Goal: Task Accomplishment & Management: Use online tool/utility

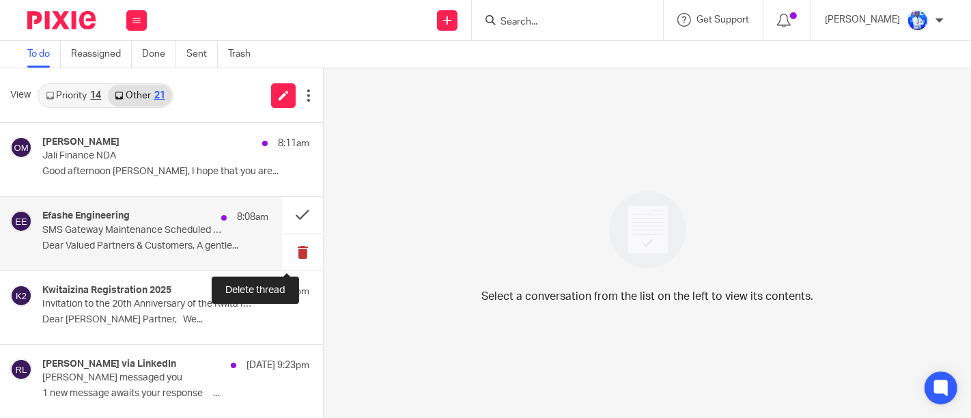
click at [285, 253] on button at bounding box center [302, 252] width 41 height 36
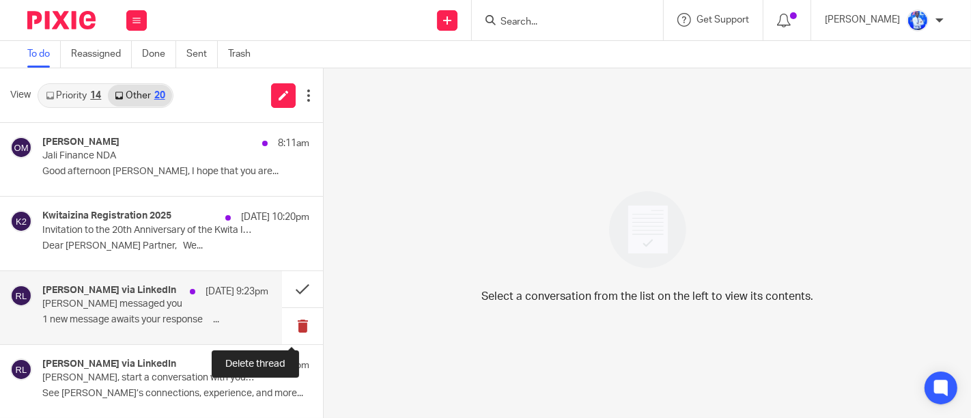
click at [292, 324] on button at bounding box center [302, 326] width 41 height 36
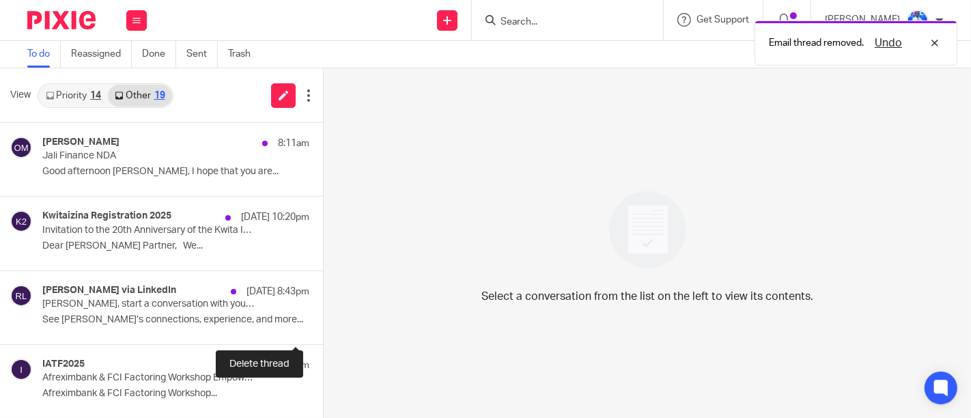
click at [323, 324] on button at bounding box center [328, 326] width 11 height 36
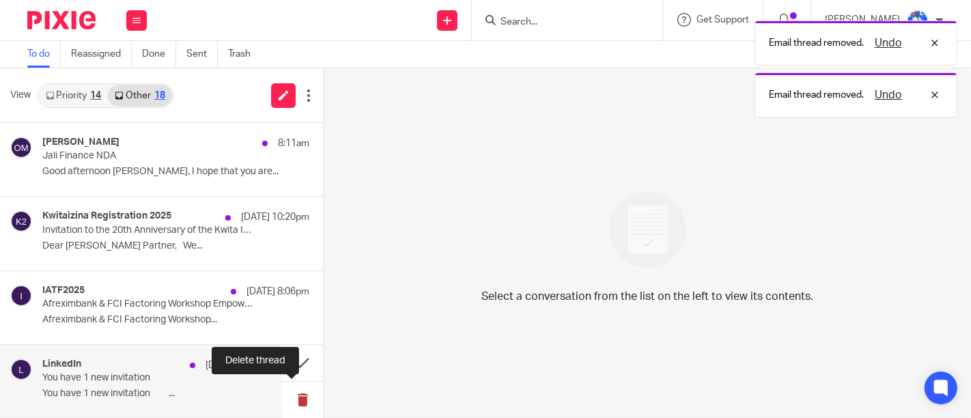
click at [296, 397] on button at bounding box center [302, 400] width 41 height 36
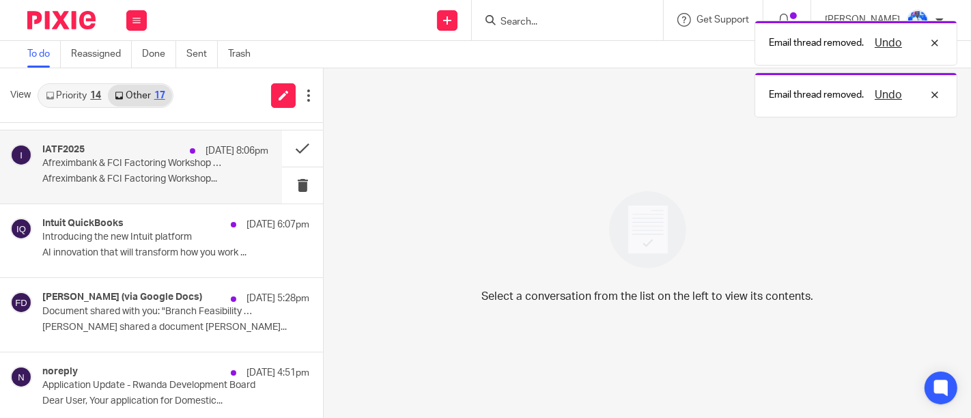
scroll to position [142, 0]
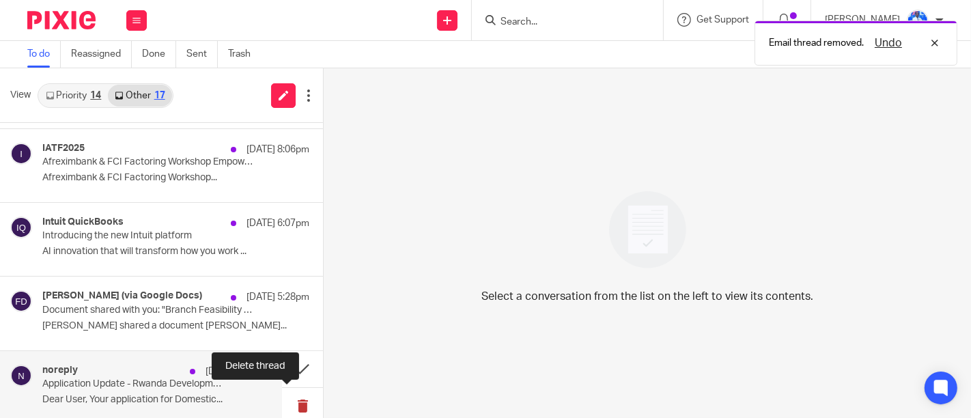
click at [290, 401] on button at bounding box center [302, 406] width 41 height 36
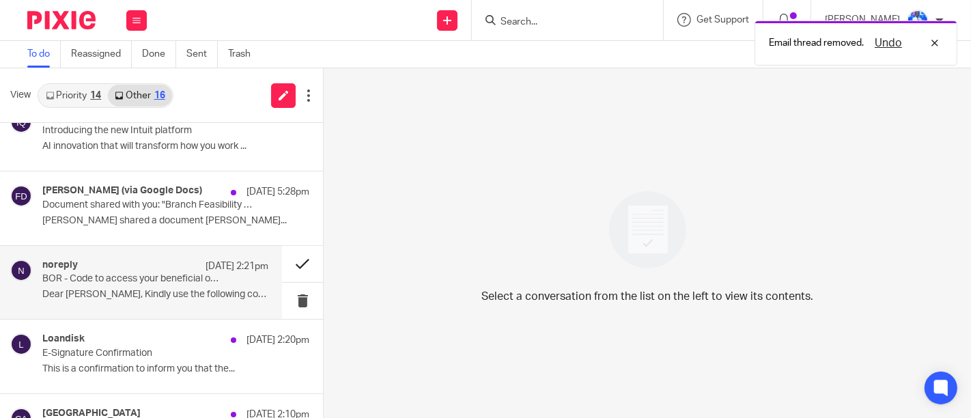
scroll to position [315, 0]
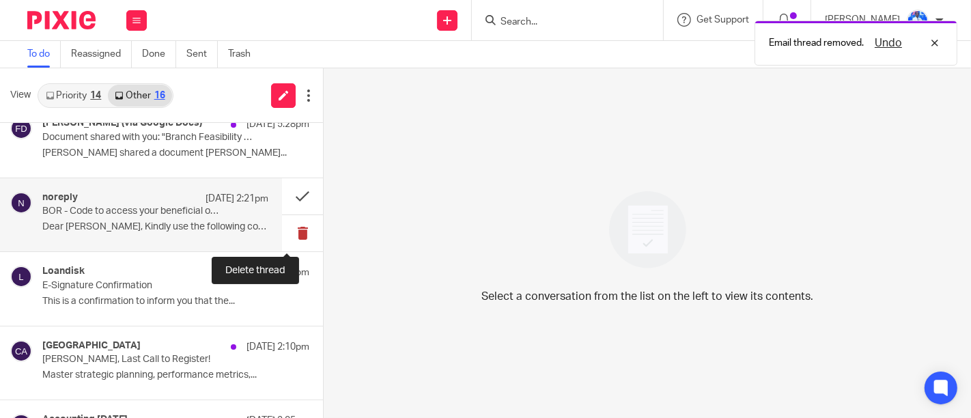
click at [283, 236] on button at bounding box center [302, 233] width 41 height 36
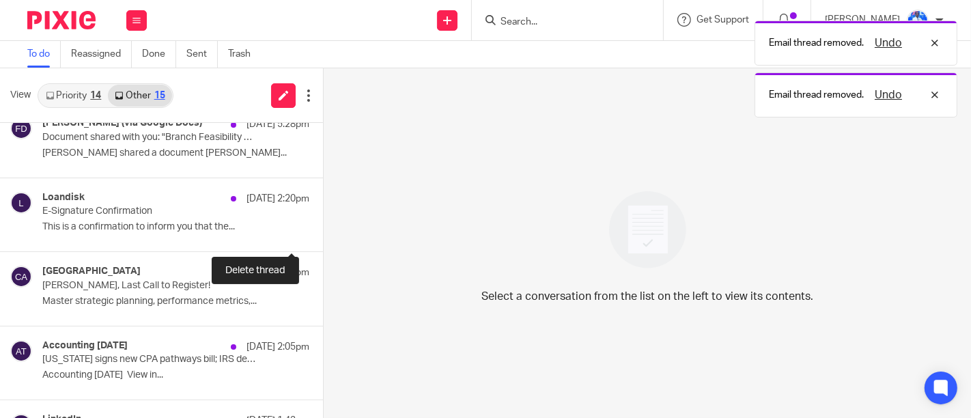
click at [323, 236] on button at bounding box center [328, 233] width 11 height 36
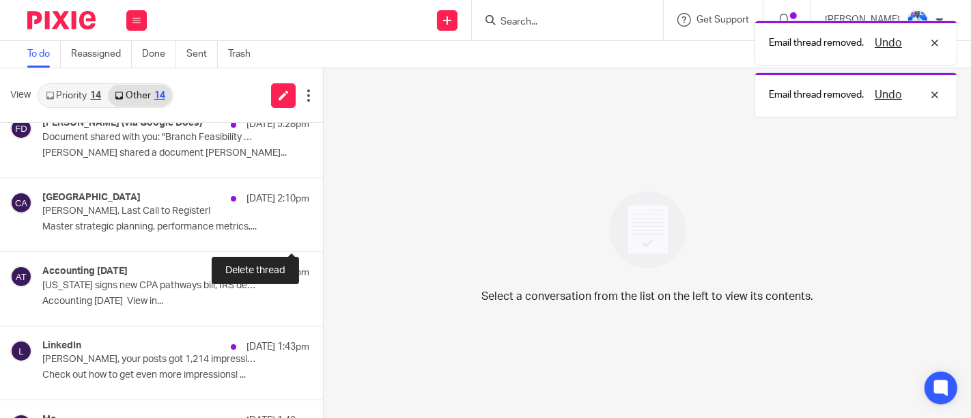
click at [323, 236] on button at bounding box center [328, 233] width 11 height 36
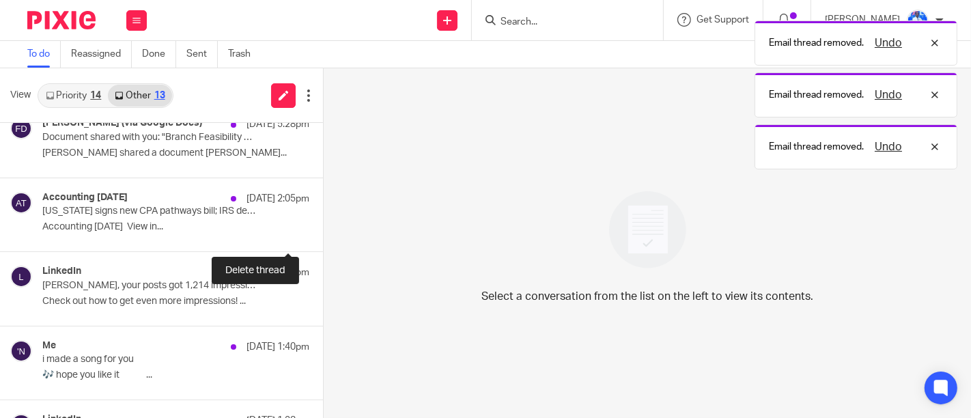
click at [323, 236] on button at bounding box center [328, 233] width 11 height 36
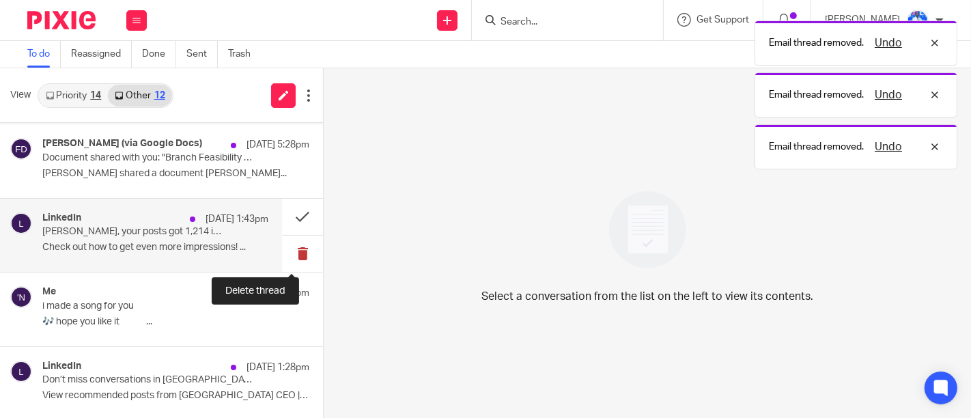
click at [285, 255] on button at bounding box center [302, 254] width 41 height 36
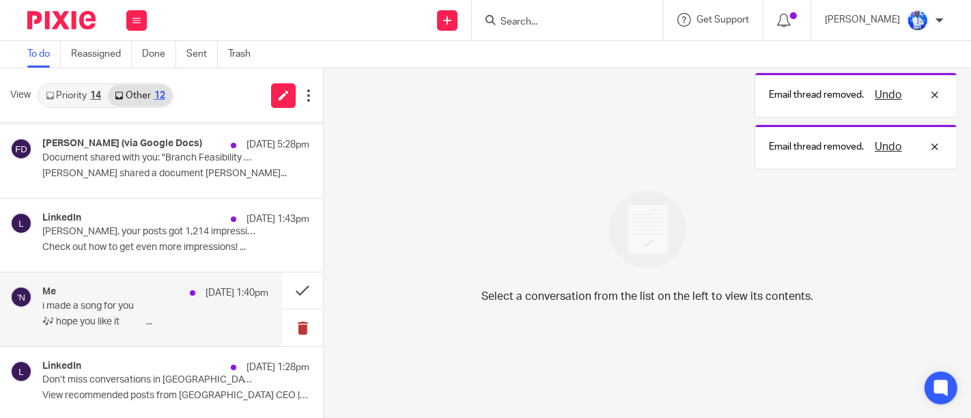
scroll to position [221, 0]
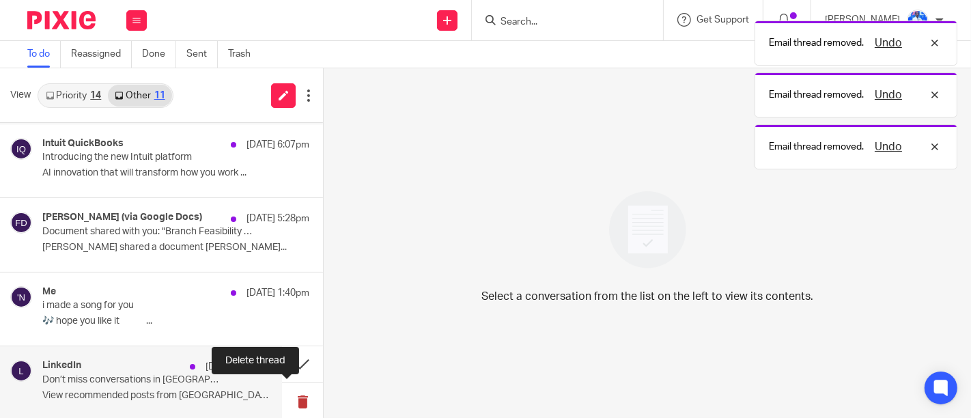
click at [292, 403] on button at bounding box center [302, 401] width 41 height 36
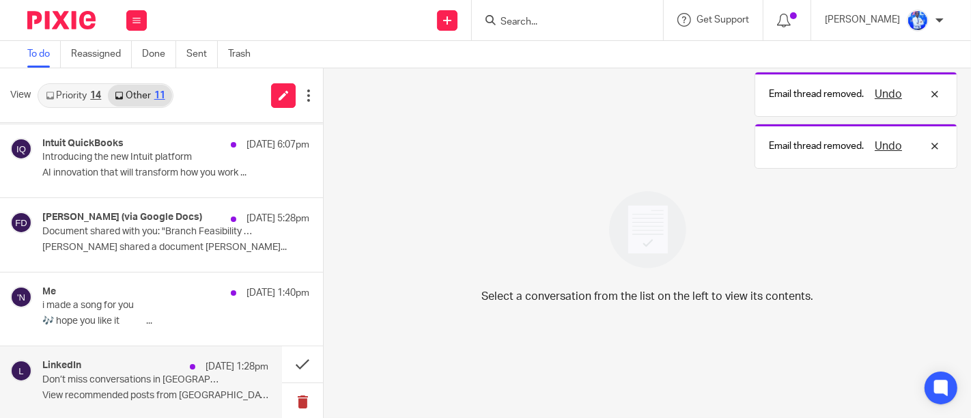
scroll to position [147, 0]
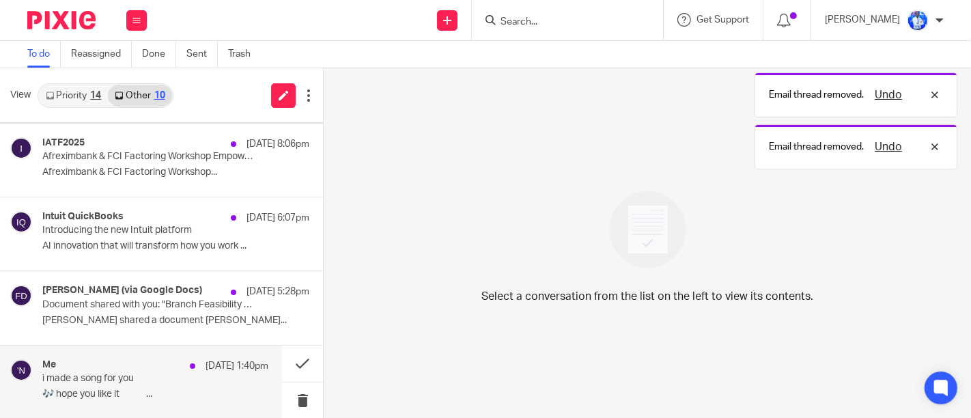
click at [244, 376] on div "Me 19 Aug 1:40pm i made a song for you 🎶 hope you like it ͏ ͏ ͏ ͏ ͏ ͏ ͏ ͏ ͏ ͏ ͏…" at bounding box center [155, 382] width 226 height 46
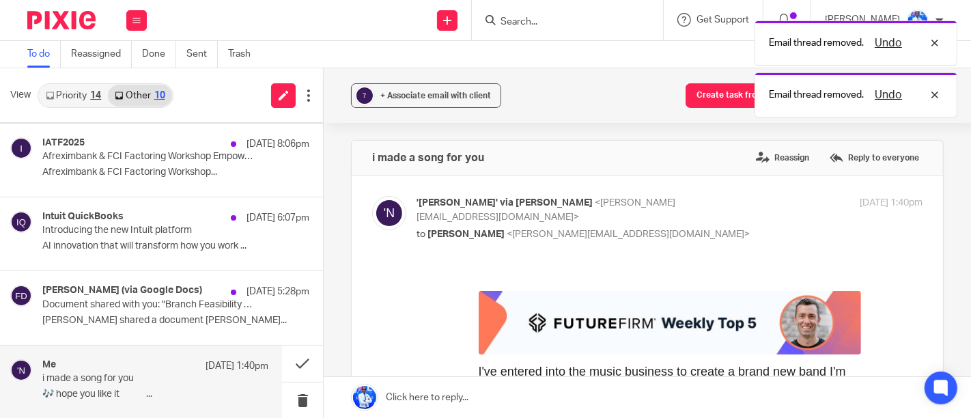
scroll to position [0, 0]
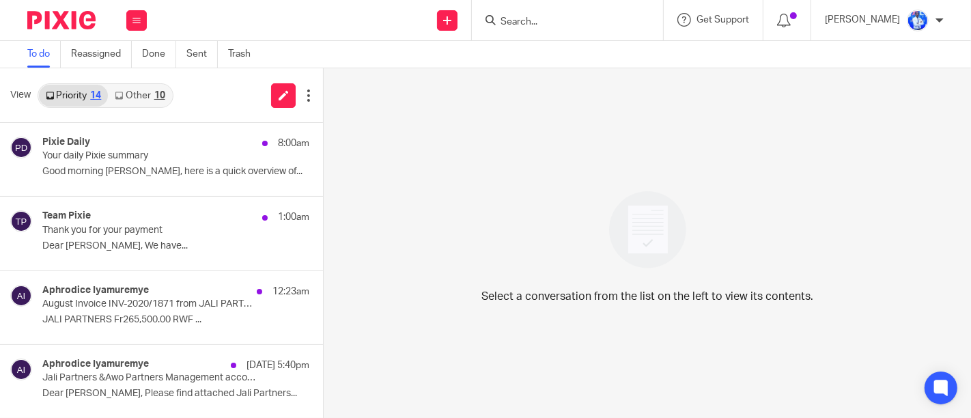
click at [137, 101] on link "Other 10" at bounding box center [140, 96] width 64 height 22
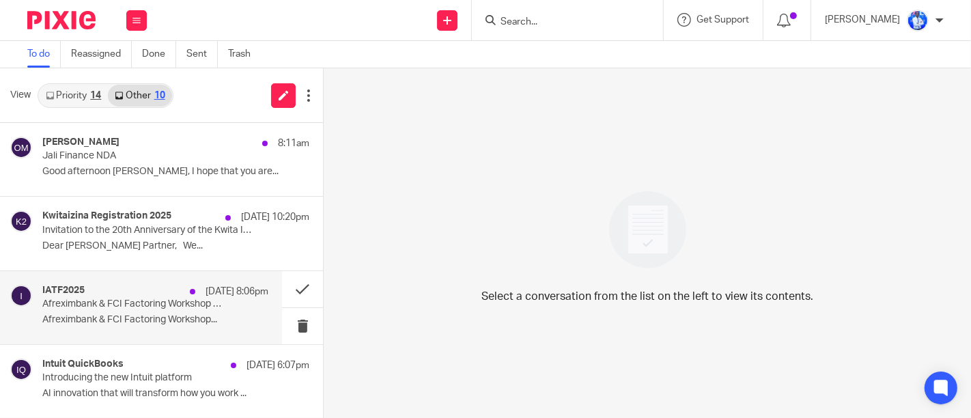
scroll to position [442, 0]
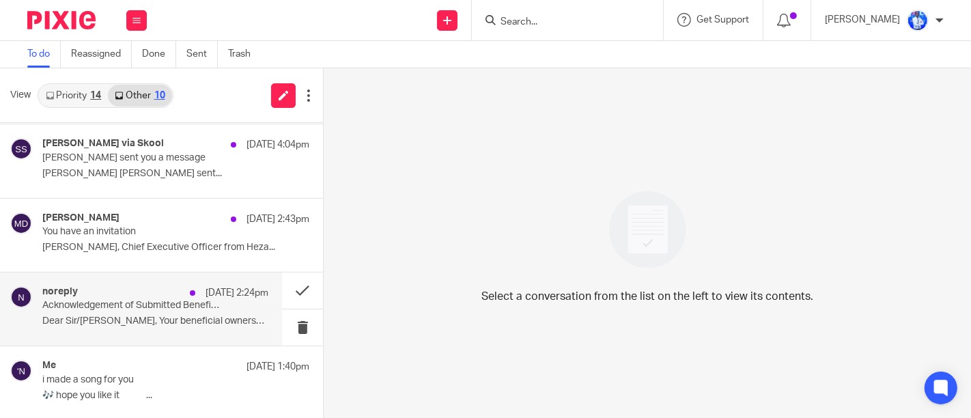
click at [191, 313] on div "noreply 19 Aug 2:24pm Acknowledgement of Submitted Beneficial Ownership Informa…" at bounding box center [155, 309] width 226 height 46
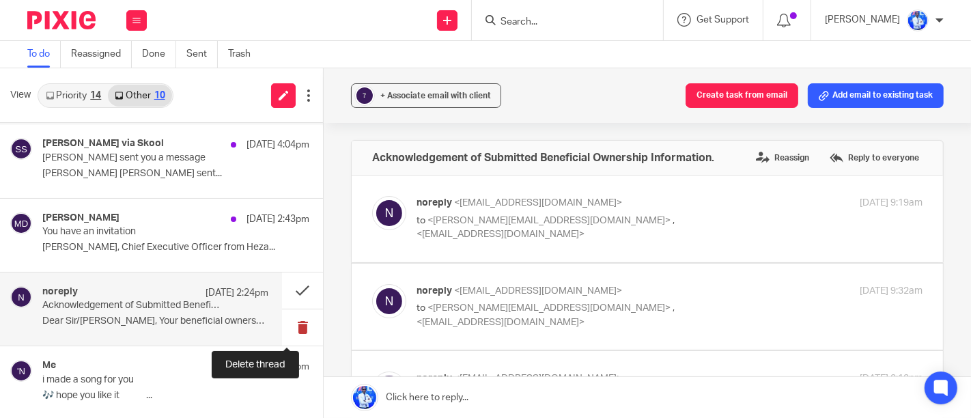
scroll to position [0, 0]
click at [283, 324] on button at bounding box center [302, 327] width 41 height 36
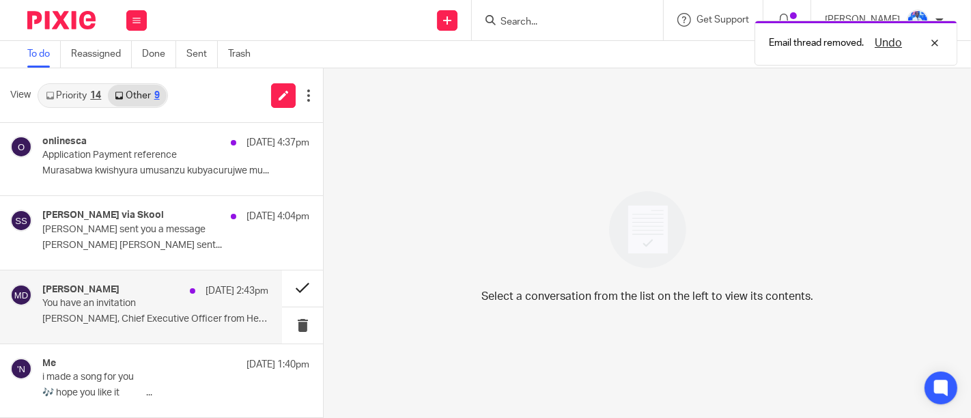
scroll to position [369, 0]
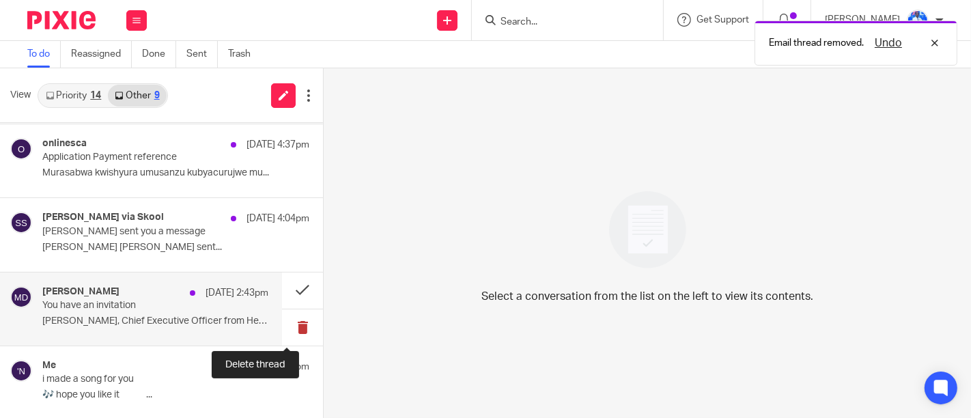
click at [290, 330] on button at bounding box center [302, 327] width 41 height 36
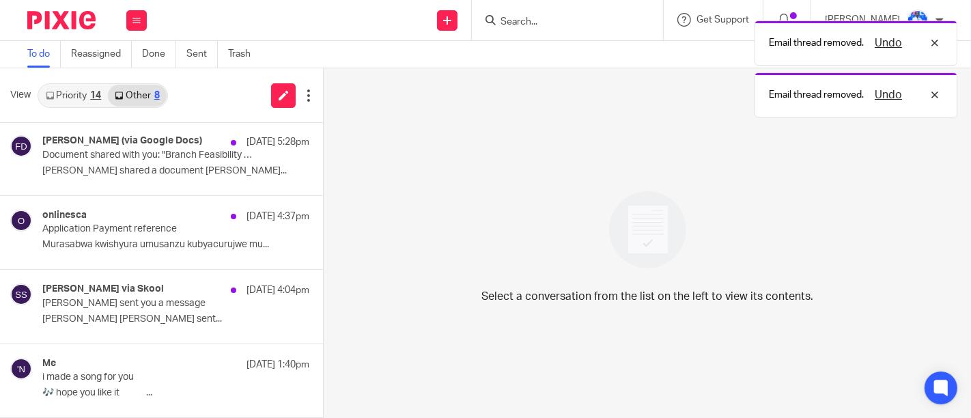
scroll to position [294, 0]
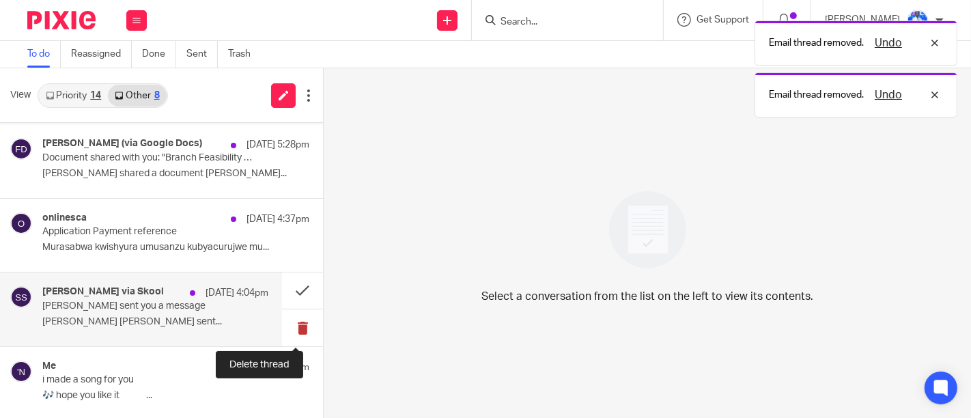
click at [287, 331] on button at bounding box center [302, 327] width 41 height 36
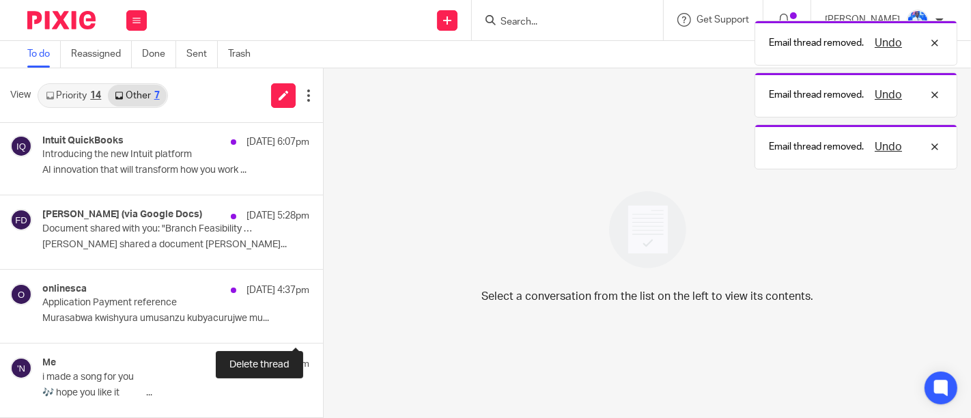
scroll to position [221, 0]
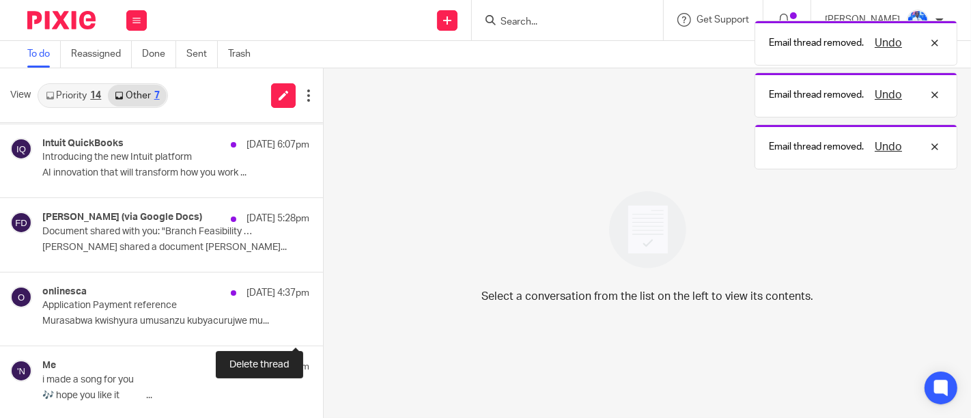
click at [323, 331] on button at bounding box center [328, 327] width 11 height 36
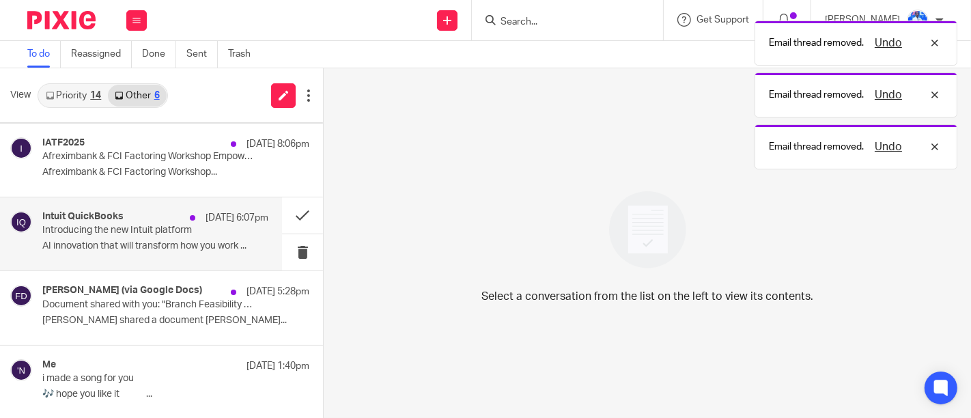
click at [206, 218] on p "19 Aug 6:07pm" at bounding box center [237, 218] width 63 height 14
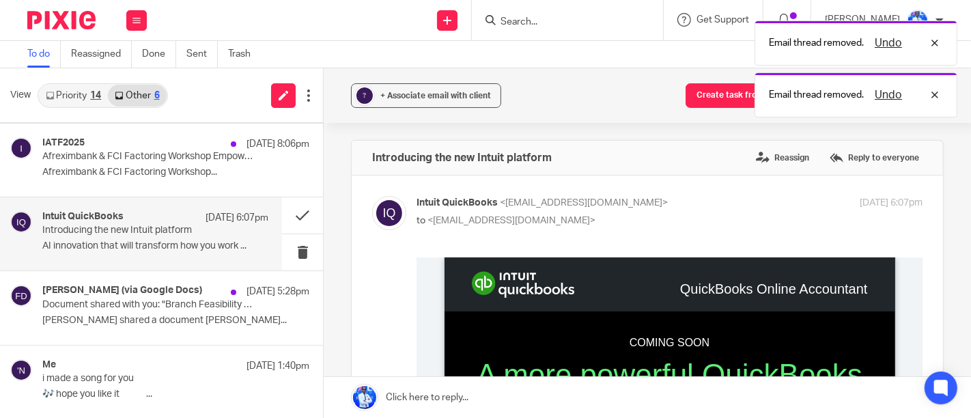
scroll to position [0, 0]
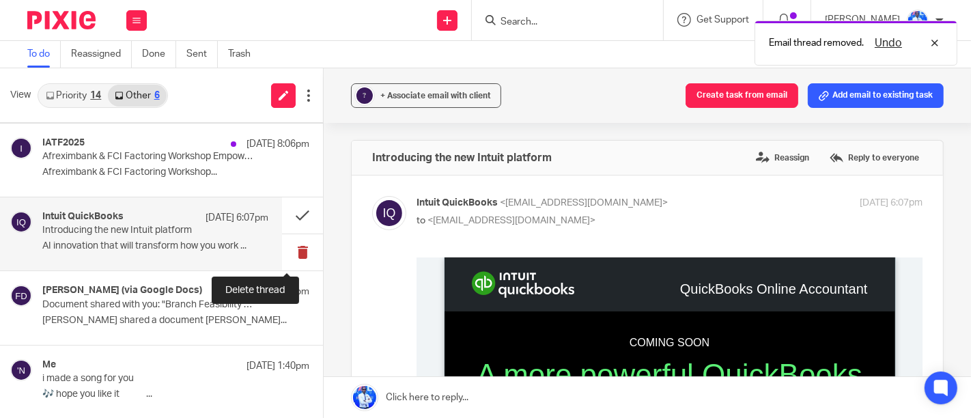
click at [287, 253] on button at bounding box center [302, 252] width 41 height 36
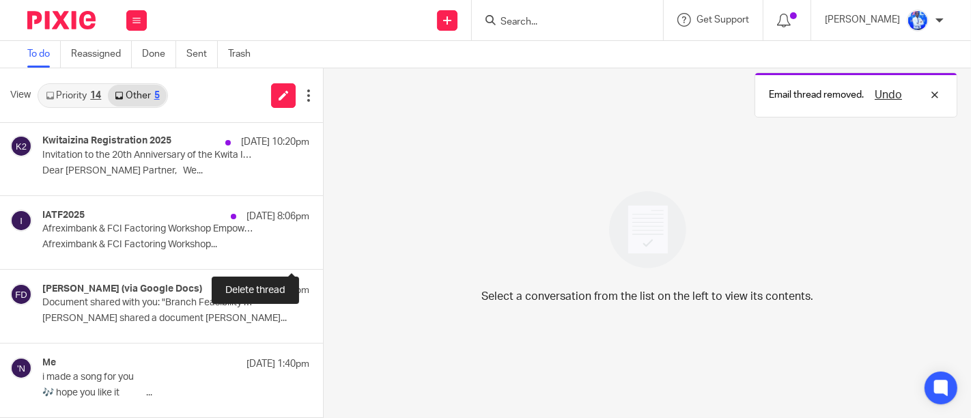
scroll to position [74, 0]
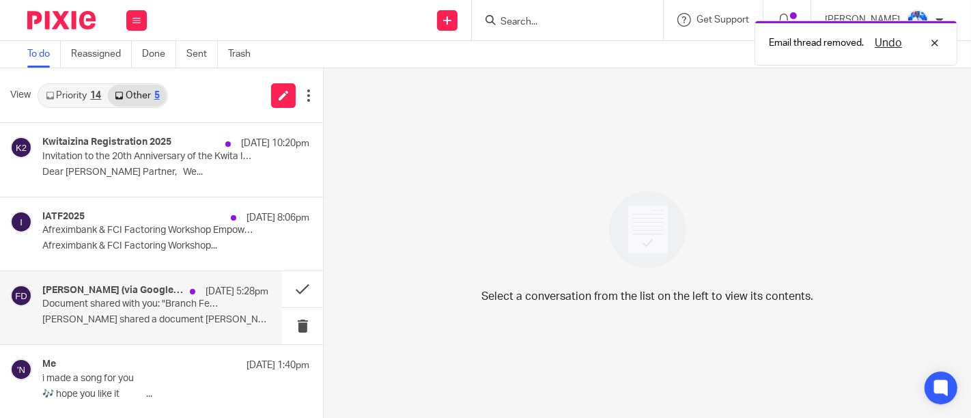
click at [213, 301] on div "Frank Mugisha (via Google Docs) 19 Aug 5:28pm Document shared with you: "Branch…" at bounding box center [155, 308] width 226 height 46
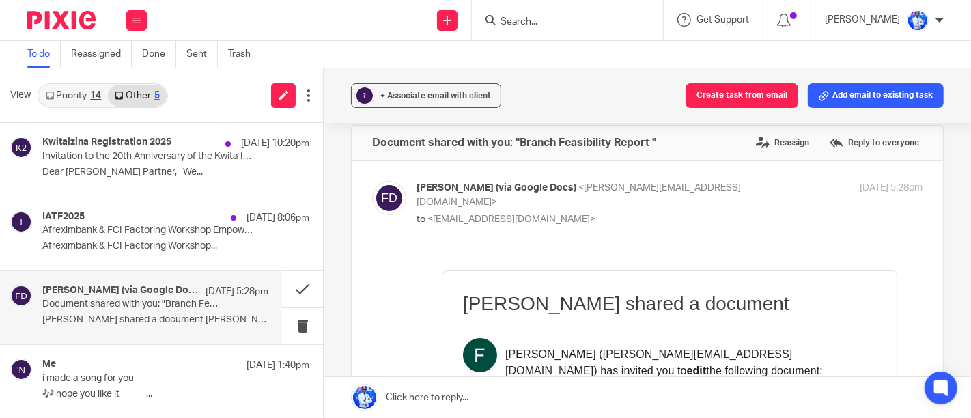
scroll to position [4, 0]
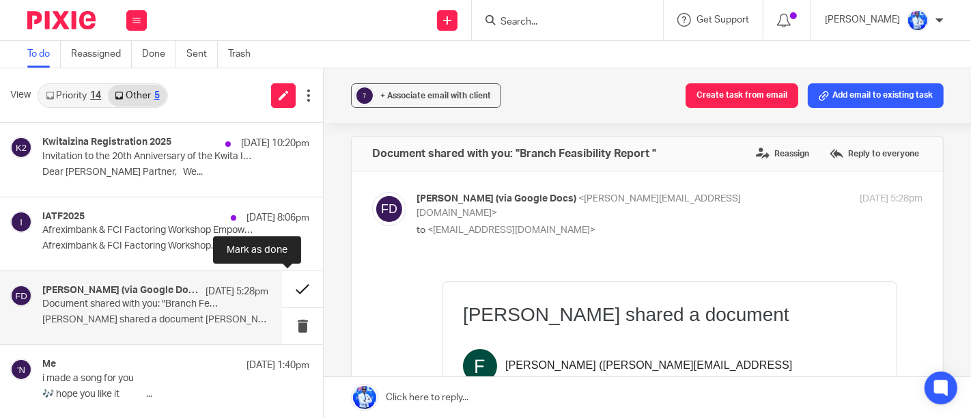
click at [287, 297] on button at bounding box center [302, 289] width 41 height 36
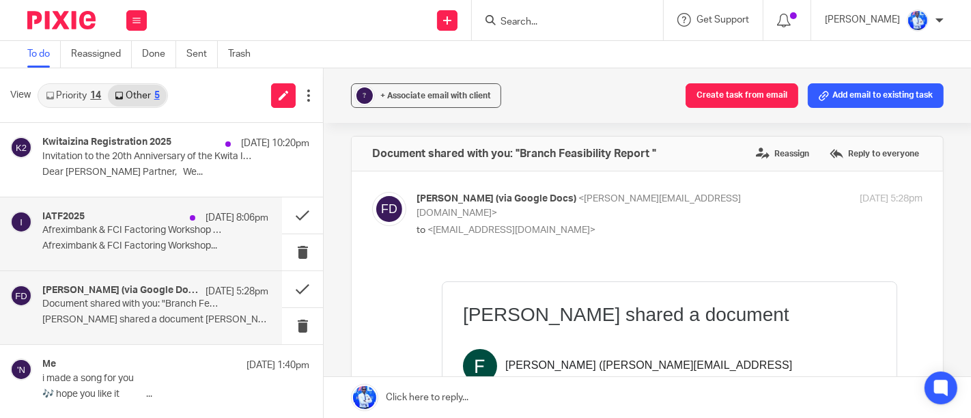
scroll to position [0, 0]
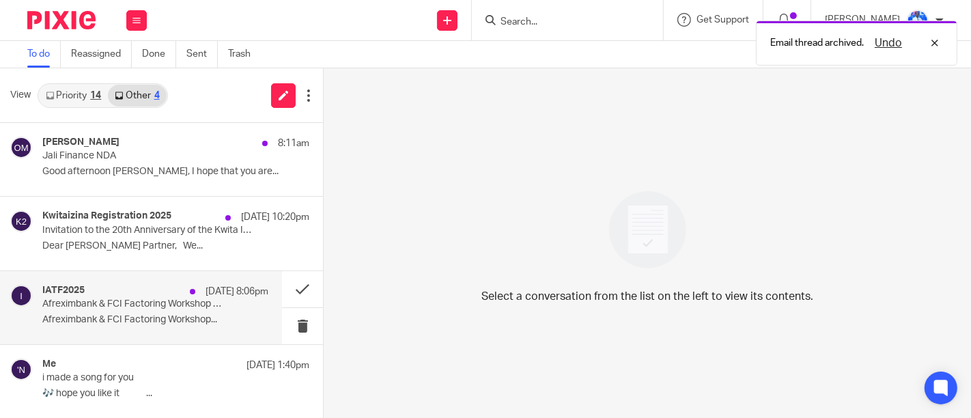
click at [160, 294] on div "IATF2025 19 Aug 8:06pm" at bounding box center [155, 292] width 226 height 14
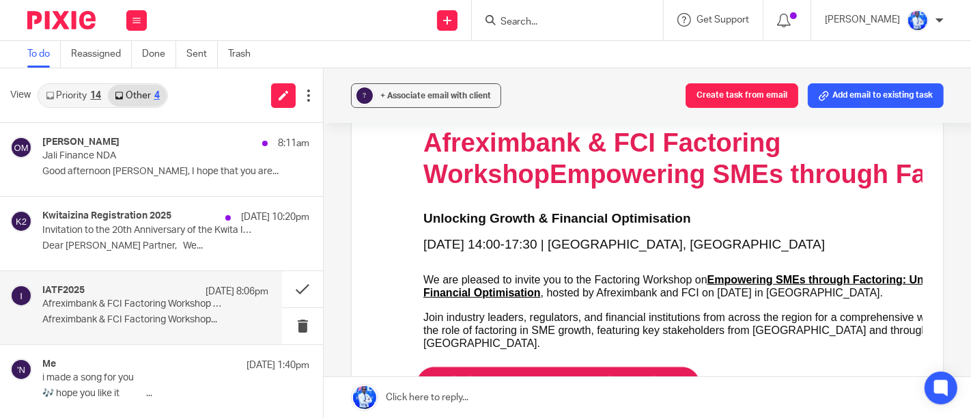
scroll to position [718, 0]
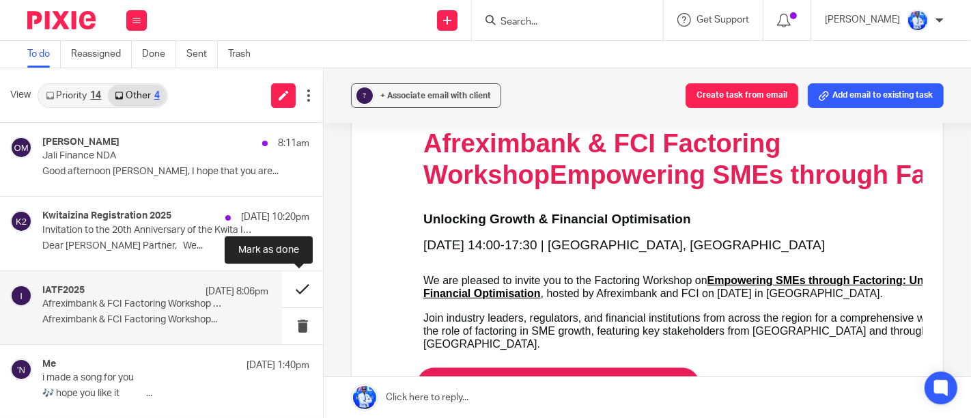
click at [298, 292] on button at bounding box center [302, 289] width 41 height 36
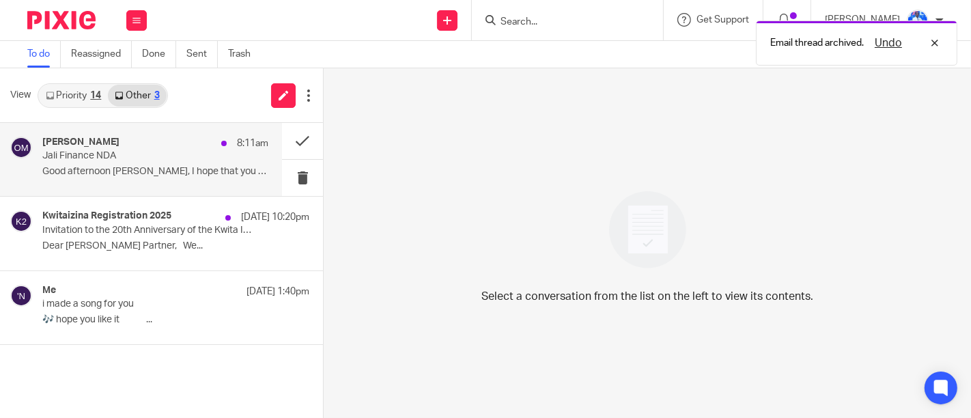
click at [134, 158] on p "Jali Finance NDA" at bounding box center [132, 156] width 181 height 12
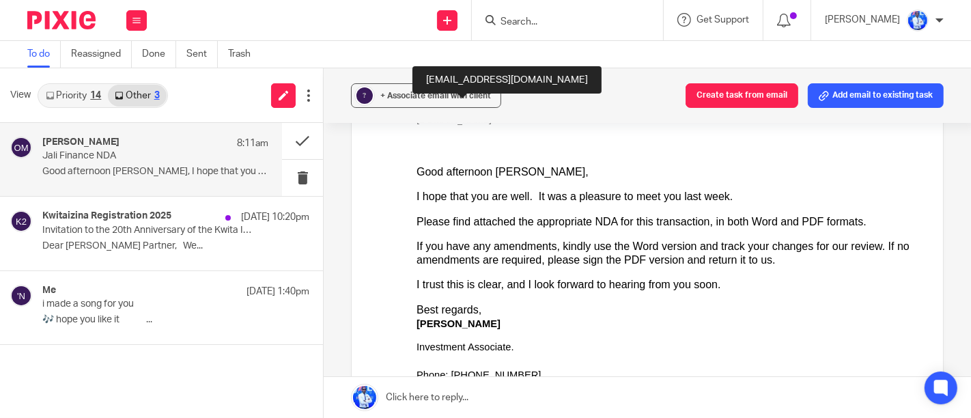
scroll to position [0, 0]
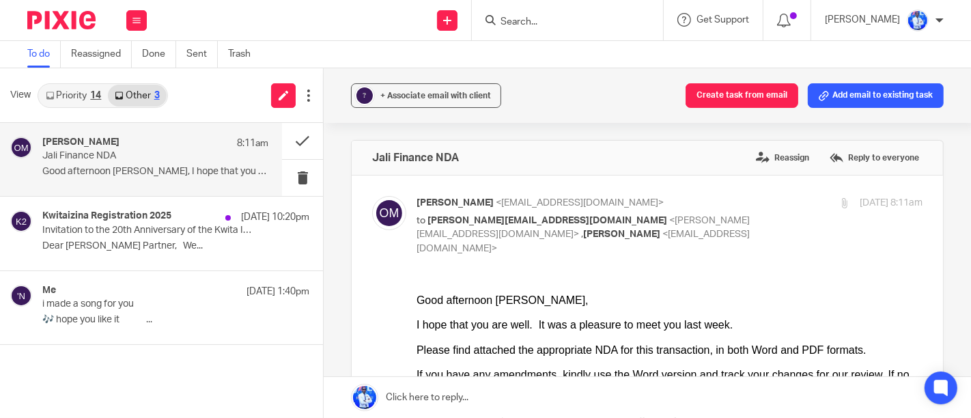
click at [503, 343] on div "Please find attached the appropriate NDA for this transaction, in both Word and…" at bounding box center [669, 350] width 506 height 14
click at [492, 355] on div "Please find attached the appropriate NDA for this transaction, in both Word and…" at bounding box center [669, 350] width 506 height 14
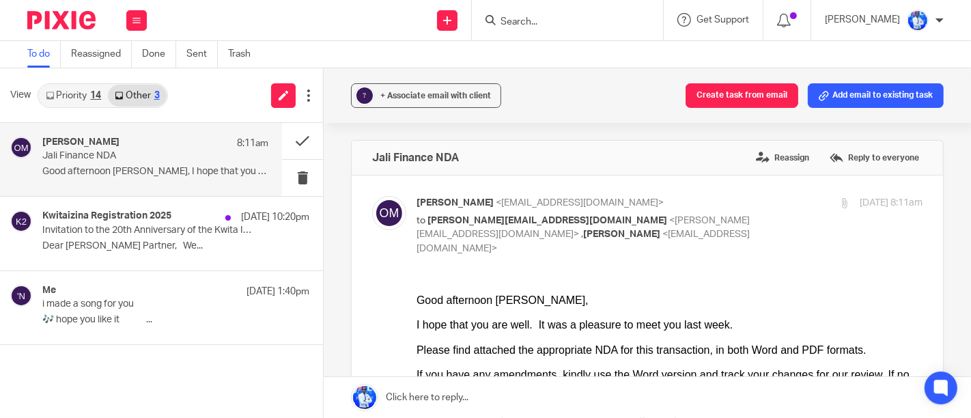
click at [492, 355] on div "Please find attached the appropriate NDA for this transaction, in both Word and…" at bounding box center [669, 350] width 506 height 14
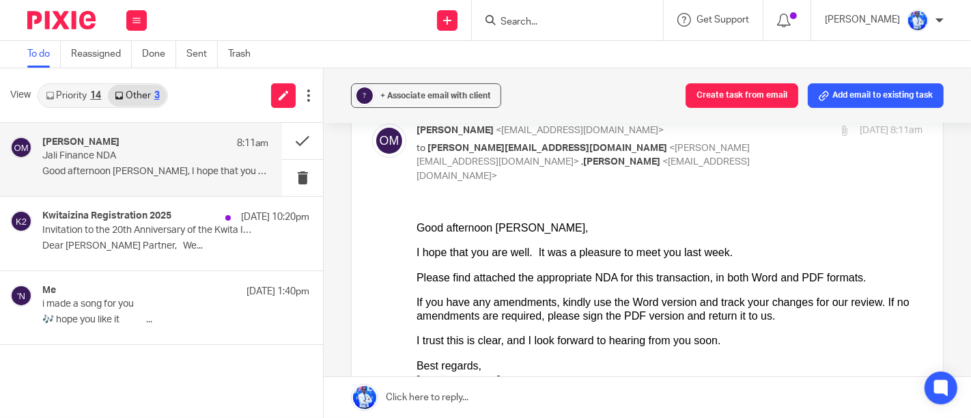
scroll to position [74, 0]
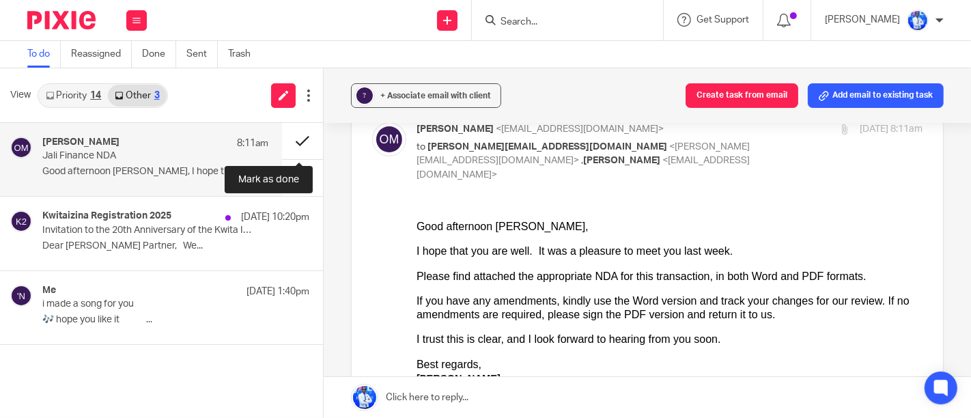
click at [301, 133] on button at bounding box center [302, 141] width 41 height 36
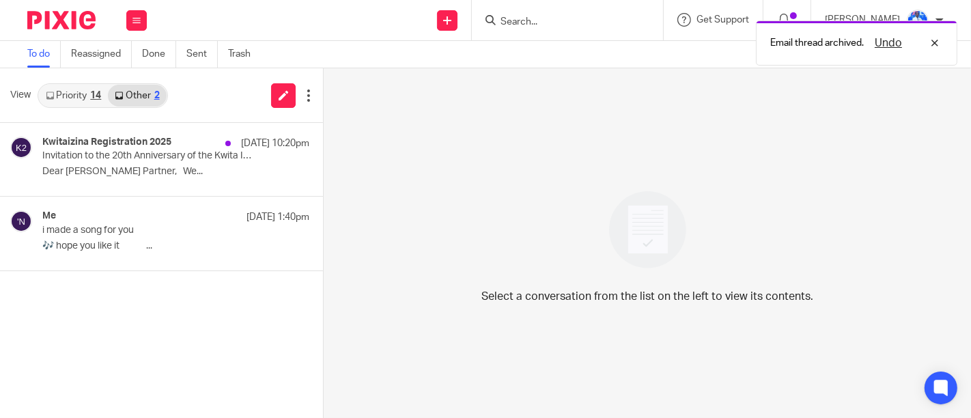
click at [75, 95] on link "Priority 14" at bounding box center [73, 96] width 69 height 22
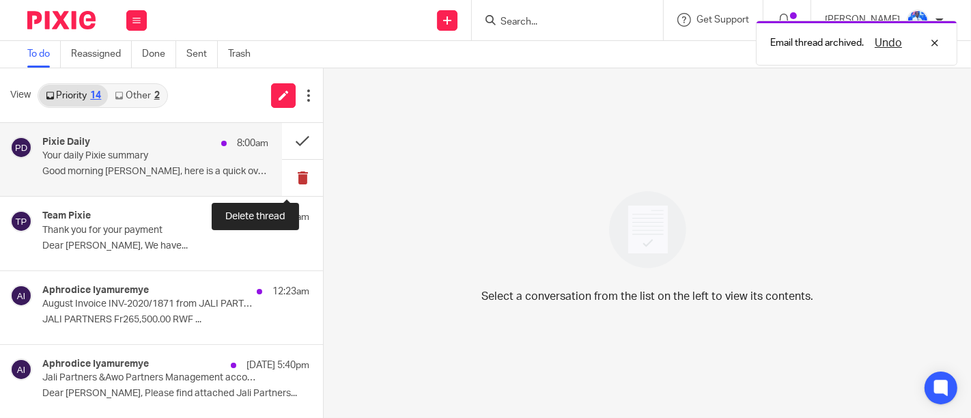
click at [293, 169] on button at bounding box center [302, 178] width 41 height 36
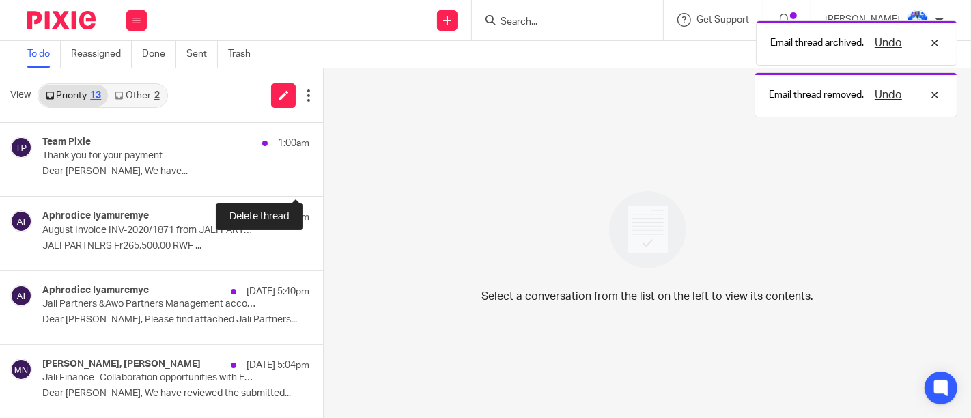
click at [323, 169] on button at bounding box center [328, 178] width 11 height 36
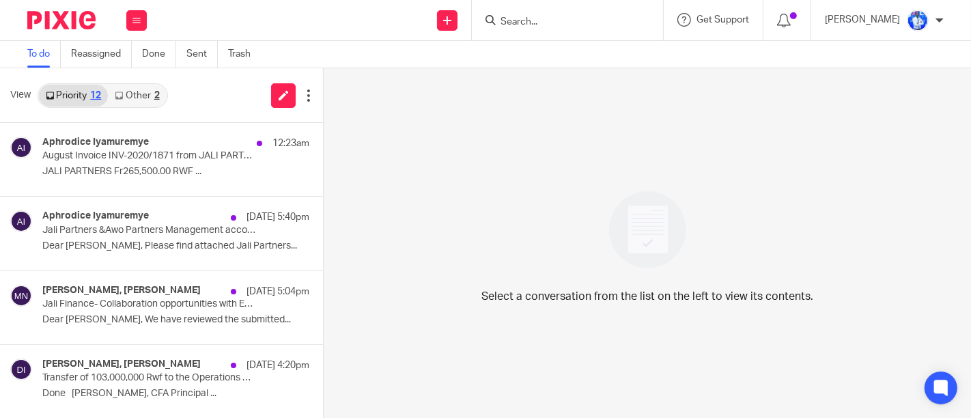
click at [568, 337] on div "Select a conversation from the list on the left to view its contents." at bounding box center [647, 243] width 647 height 350
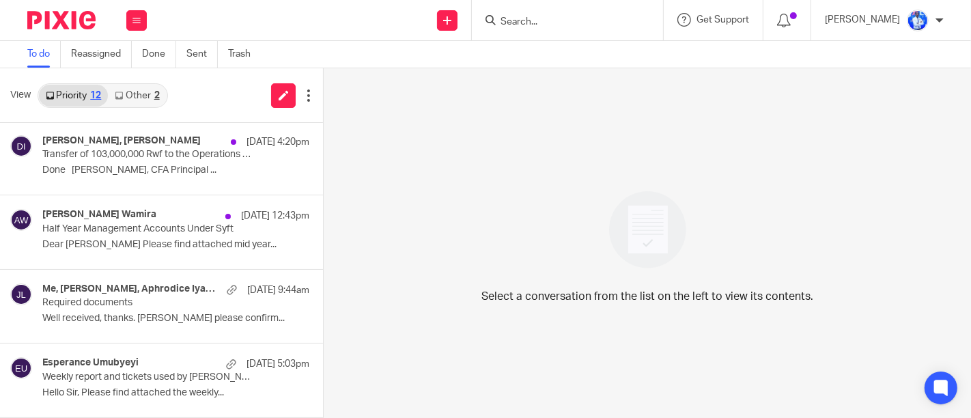
scroll to position [218, 0]
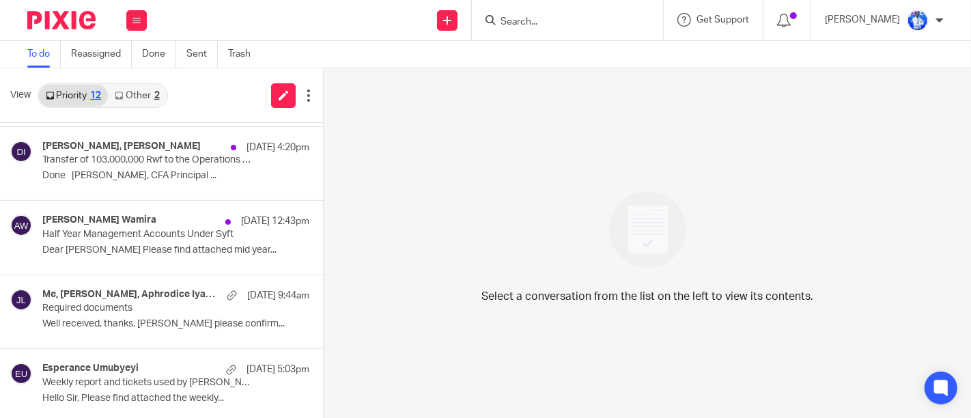
click at [242, 254] on p "Dear [PERSON_NAME] Please find attached mid year..." at bounding box center [175, 250] width 267 height 12
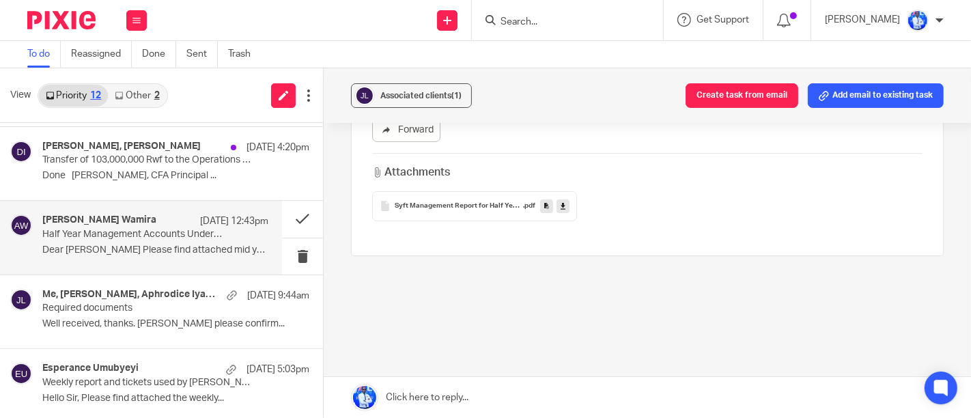
scroll to position [0, 0]
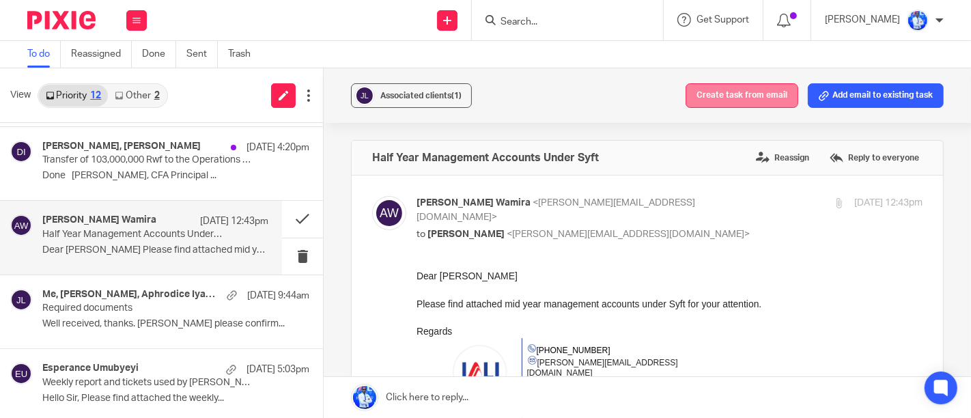
click at [725, 96] on button "Create task from email" at bounding box center [742, 95] width 113 height 25
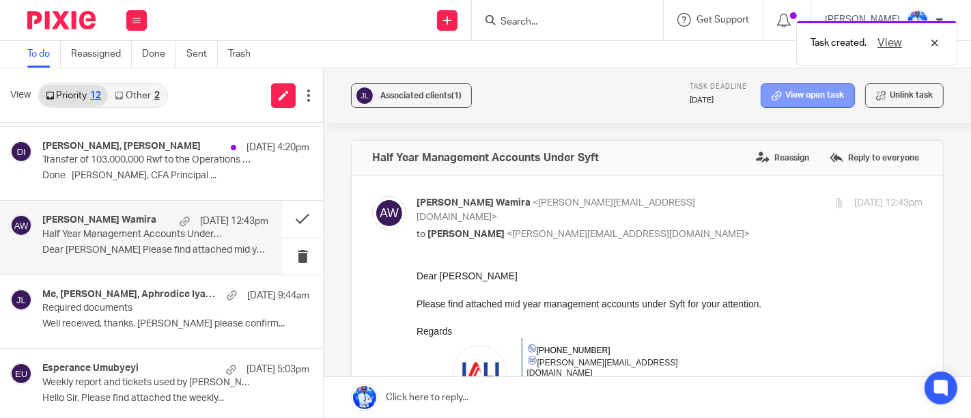
click at [774, 98] on link "View open task" at bounding box center [808, 95] width 94 height 25
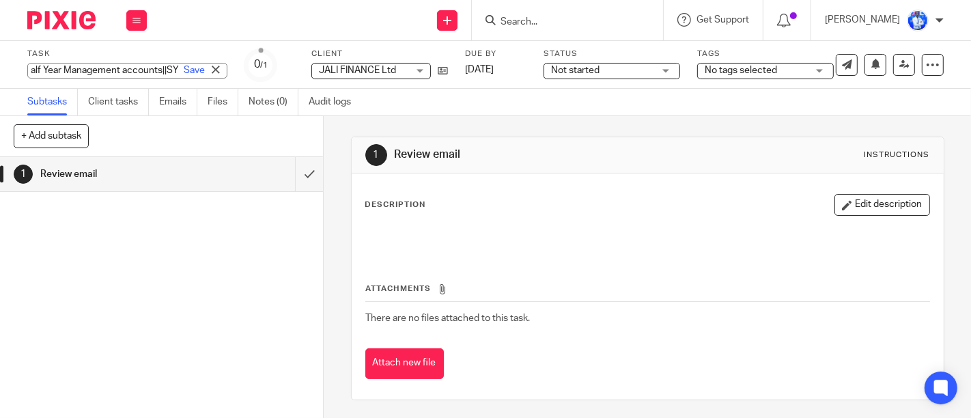
scroll to position [0, 76]
type input "REVIEW: Half Year Management accounts||Syft"
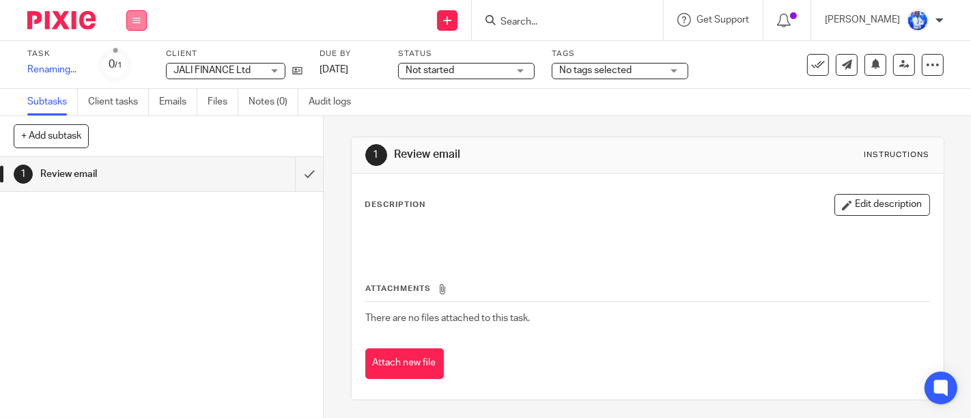
click at [128, 18] on button at bounding box center [136, 20] width 20 height 20
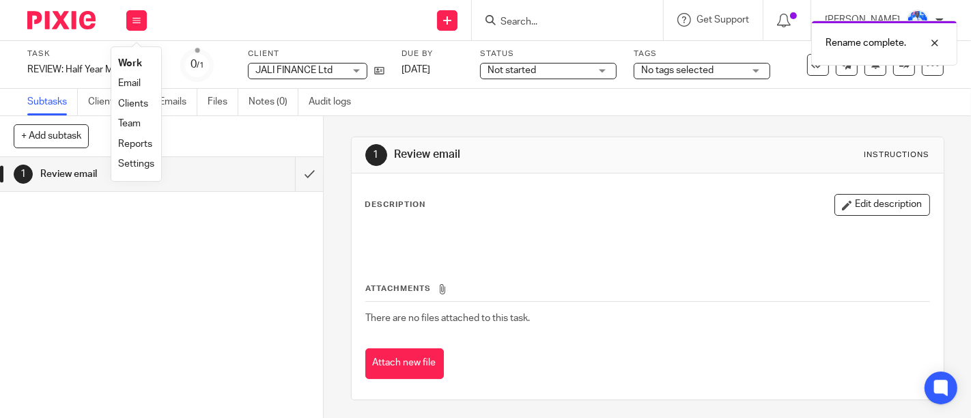
click at [128, 87] on link "Email" at bounding box center [129, 84] width 23 height 10
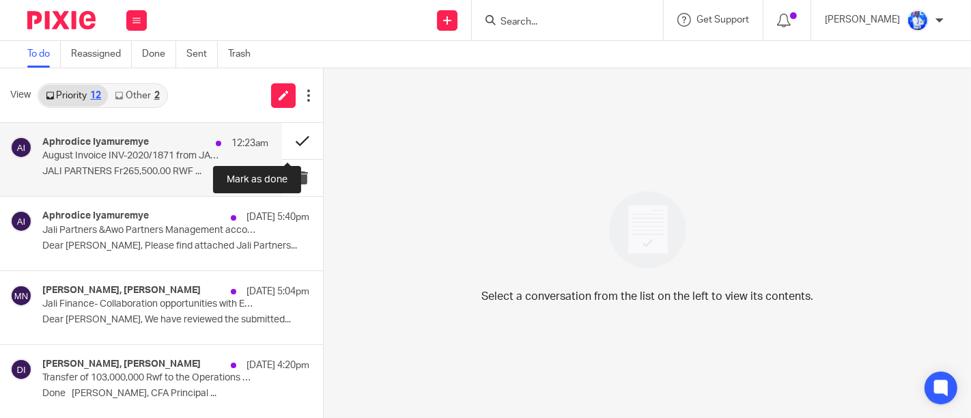
click at [285, 146] on button at bounding box center [302, 141] width 41 height 36
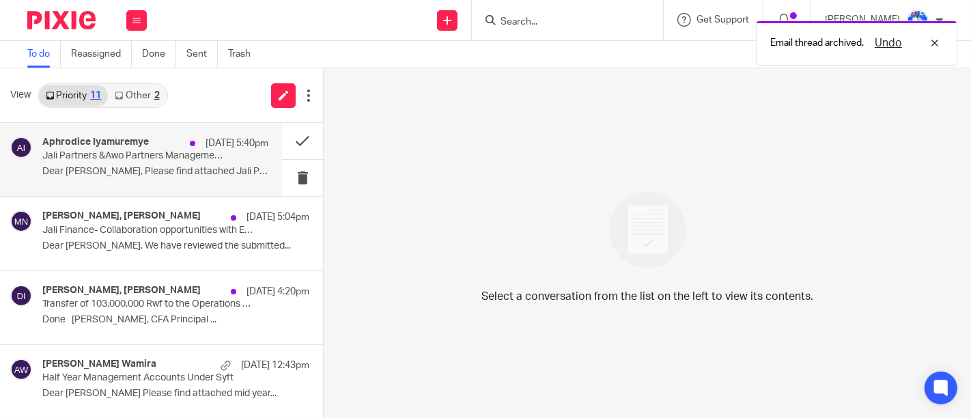
click at [213, 165] on div "Aphrodice Iyamuremye 19 Aug 5:40pm Jali Partners &Awo Partners Management accou…" at bounding box center [155, 160] width 226 height 46
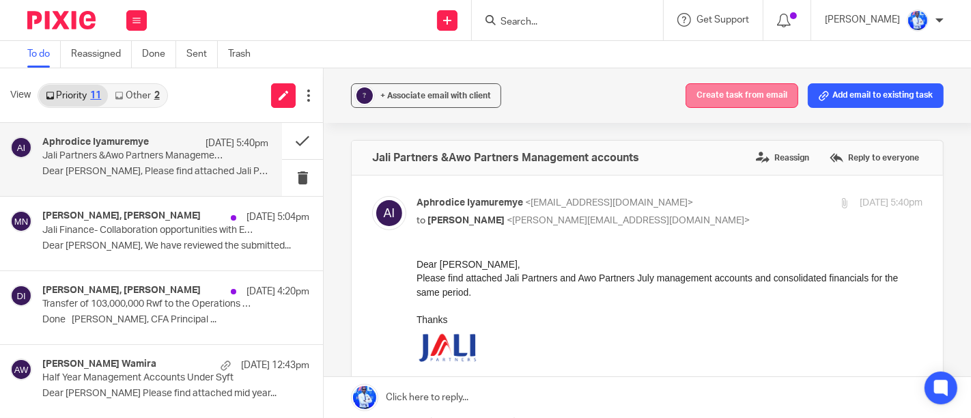
click at [761, 98] on button "Create task from email" at bounding box center [742, 95] width 113 height 25
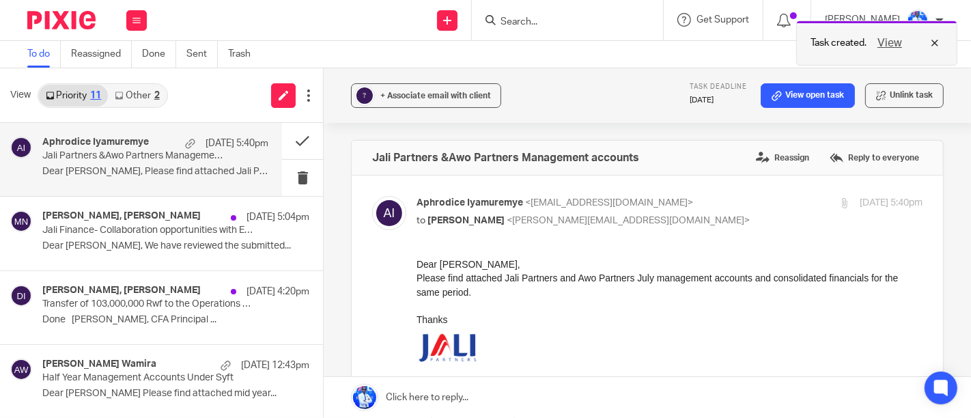
click at [897, 43] on button "View" at bounding box center [889, 43] width 33 height 16
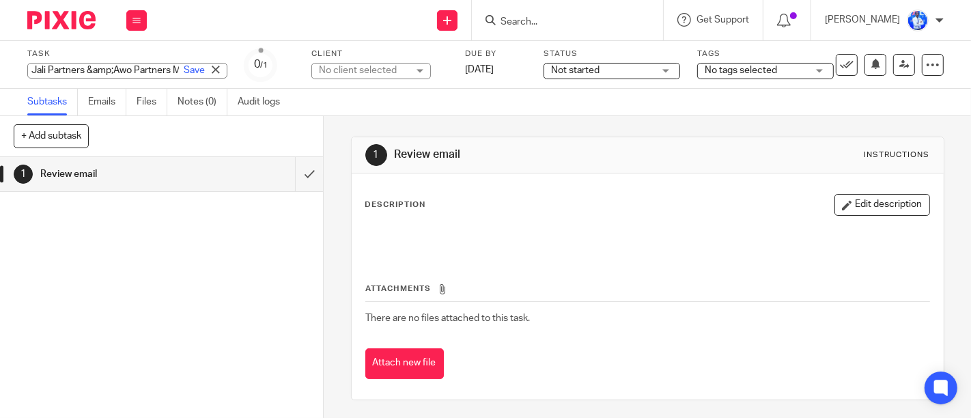
click at [110, 68] on div "Jali Partners &amp;Awo Partners Management accounts Save Jali Partners &amp;Awo…" at bounding box center [127, 71] width 200 height 16
type input "REVIEW: Awo & Jali Partners Management A/Cs"
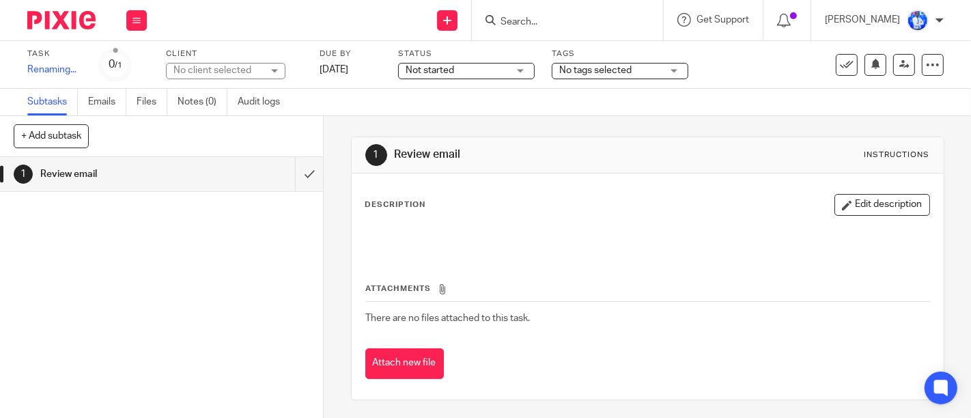
click at [314, 70] on div "Task REVIEW: Awo & Jali Partners Management A/Cs Save Renaming... 0 /1 Client N…" at bounding box center [408, 64] width 763 height 33
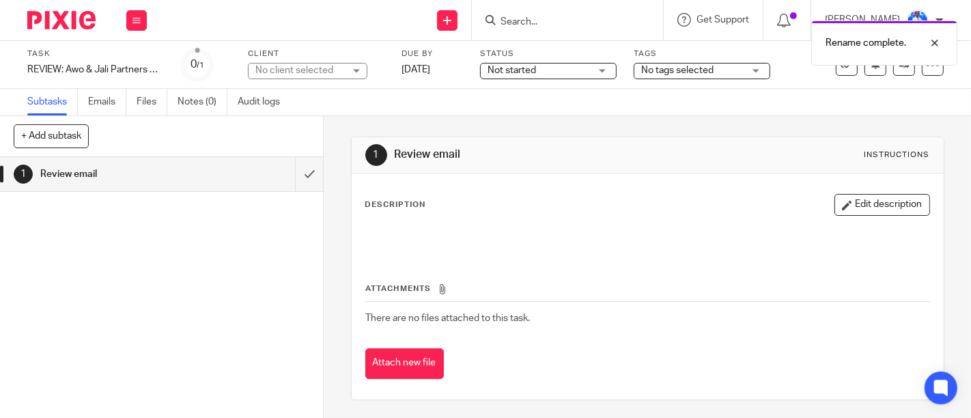
click at [265, 70] on div "No client selected" at bounding box center [299, 71] width 89 height 14
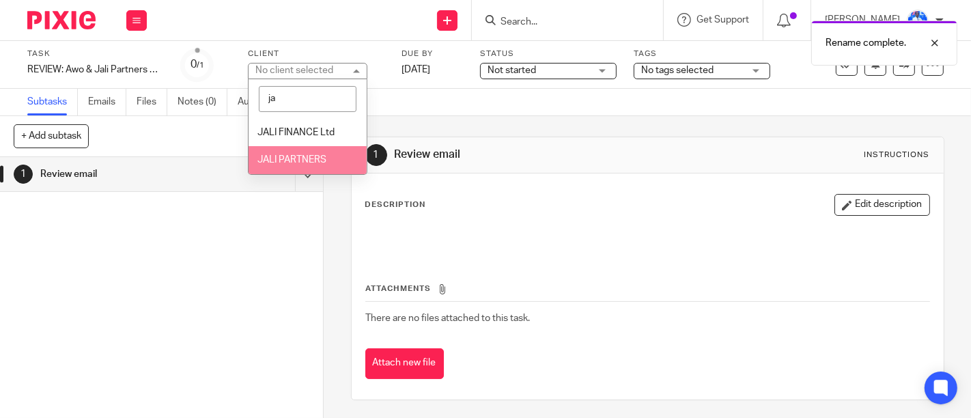
type input "ja"
click at [287, 155] on span "JALI PARTNERS" at bounding box center [291, 160] width 69 height 10
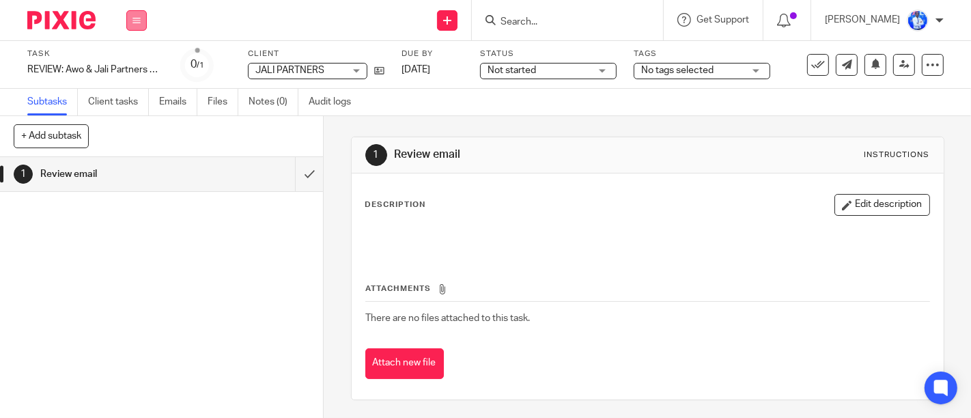
click at [139, 17] on icon at bounding box center [136, 20] width 8 height 8
click at [129, 83] on link "Email" at bounding box center [129, 84] width 23 height 10
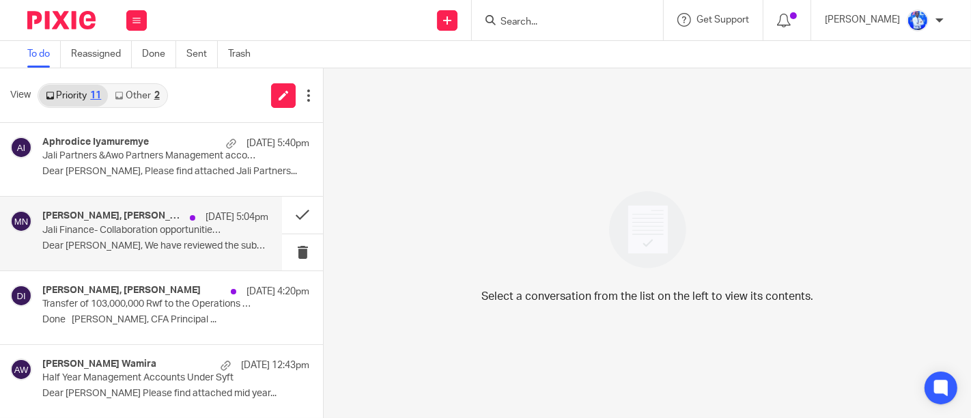
click at [183, 236] on div "[PERSON_NAME], [PERSON_NAME] [DATE] 5:04pm Jali Finance- Collaboration opportun…" at bounding box center [155, 233] width 226 height 46
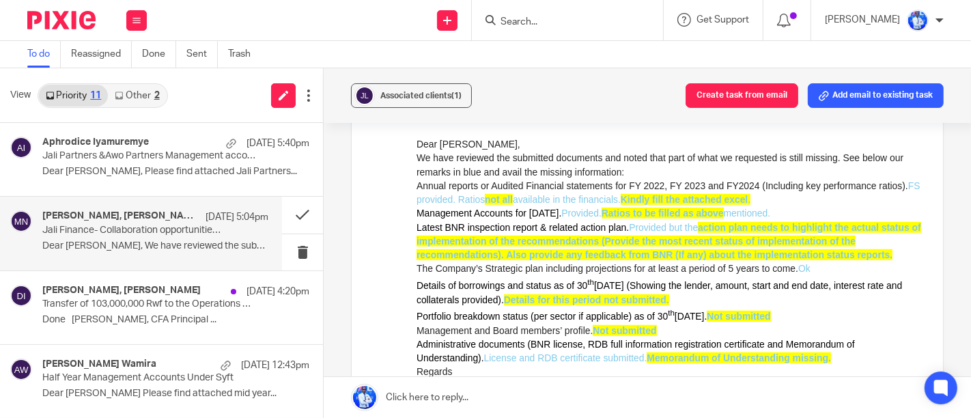
scroll to position [769, 0]
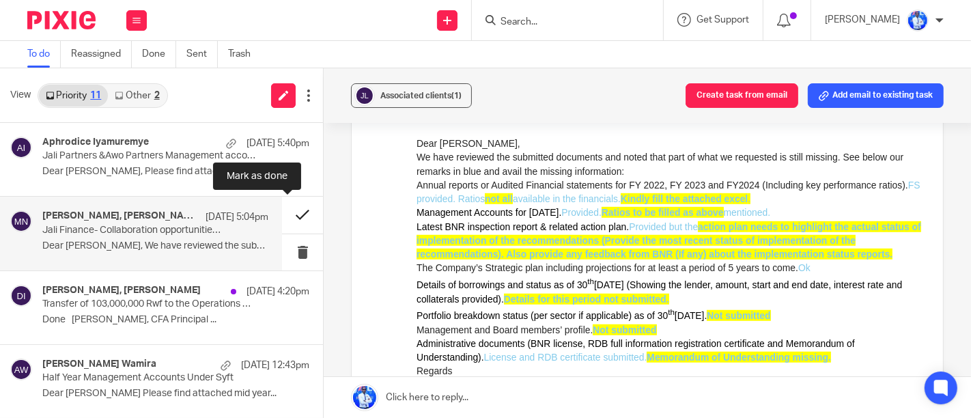
click at [288, 224] on button at bounding box center [302, 215] width 41 height 36
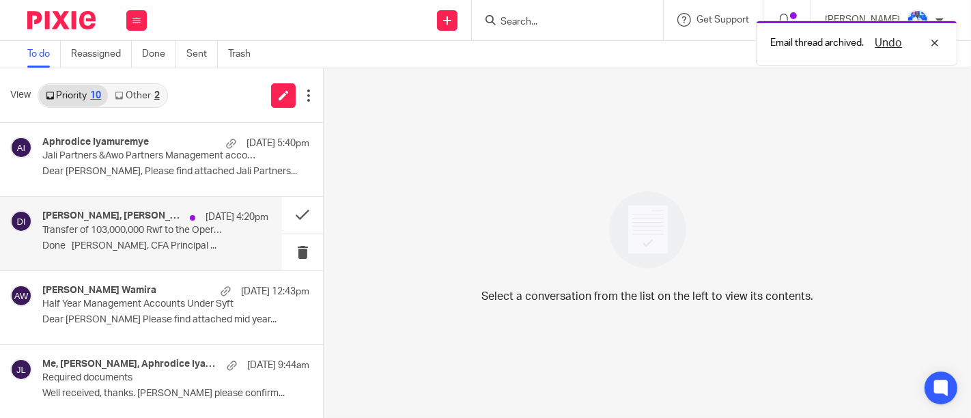
click at [216, 234] on div "[PERSON_NAME], [PERSON_NAME] [DATE] 4:20pm Transfer of 103,000,000 Rwf to the O…" at bounding box center [155, 233] width 226 height 46
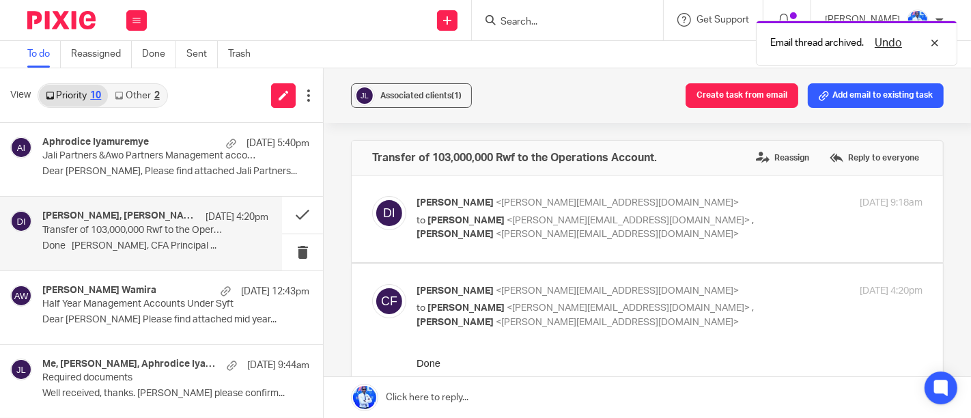
scroll to position [0, 0]
click at [282, 220] on button at bounding box center [302, 215] width 41 height 36
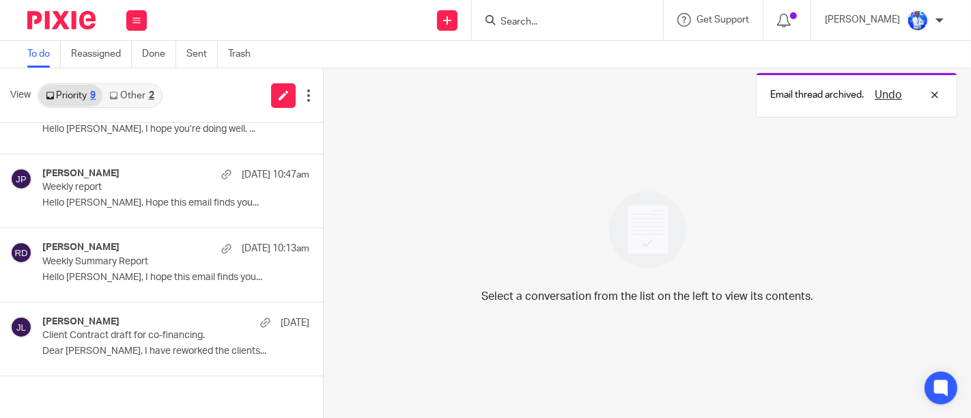
scroll to position [294, 0]
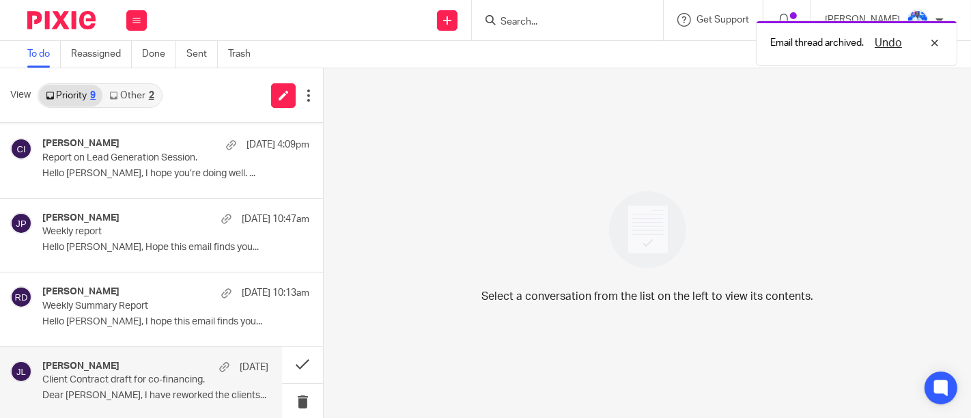
click at [154, 369] on div "[PERSON_NAME] [DATE]" at bounding box center [155, 368] width 226 height 14
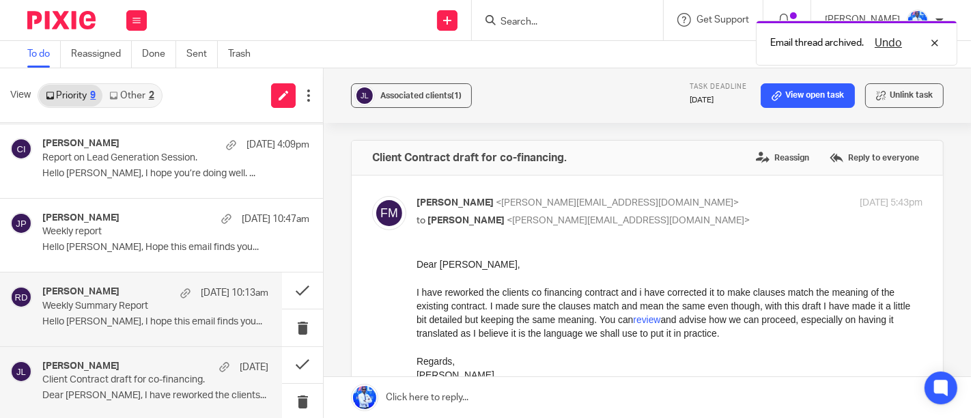
scroll to position [0, 0]
click at [152, 312] on div "[PERSON_NAME] [DATE] 10:13am Weekly Summary Report Hello [PERSON_NAME], I hope …" at bounding box center [155, 309] width 226 height 46
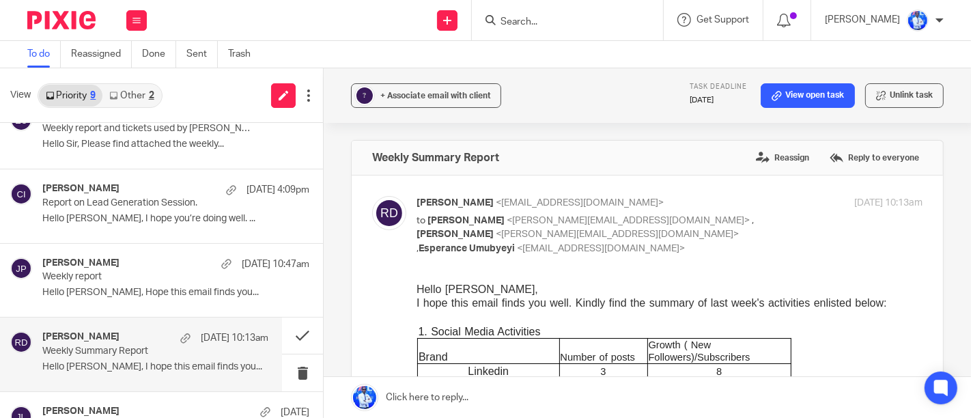
scroll to position [249, 0]
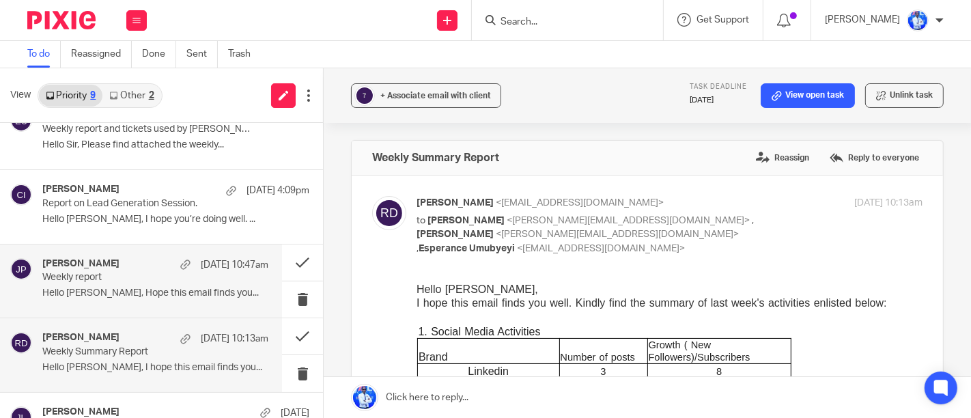
click at [152, 310] on div "[PERSON_NAME] [DATE] 10:47am Weekly report Hello [PERSON_NAME], Hope this email…" at bounding box center [141, 280] width 282 height 73
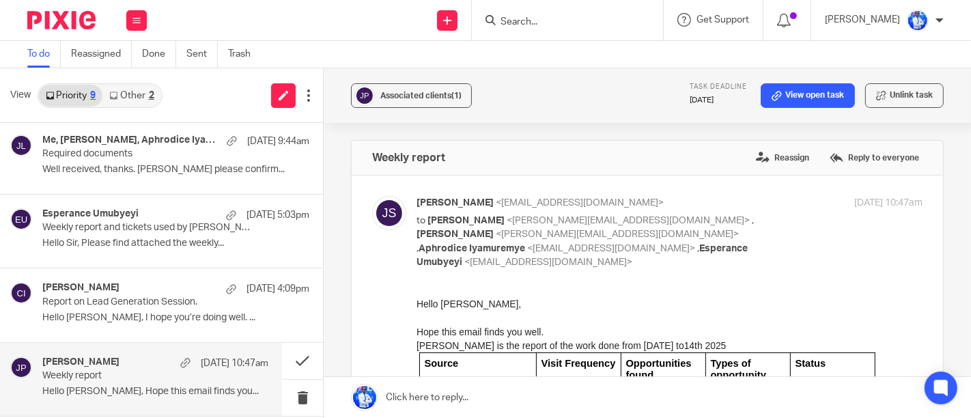
scroll to position [149, 0]
click at [152, 310] on div "[PERSON_NAME] [DATE] 4:09pm Report on Lead Generation Session. Hello [PERSON_NA…" at bounding box center [175, 306] width 267 height 46
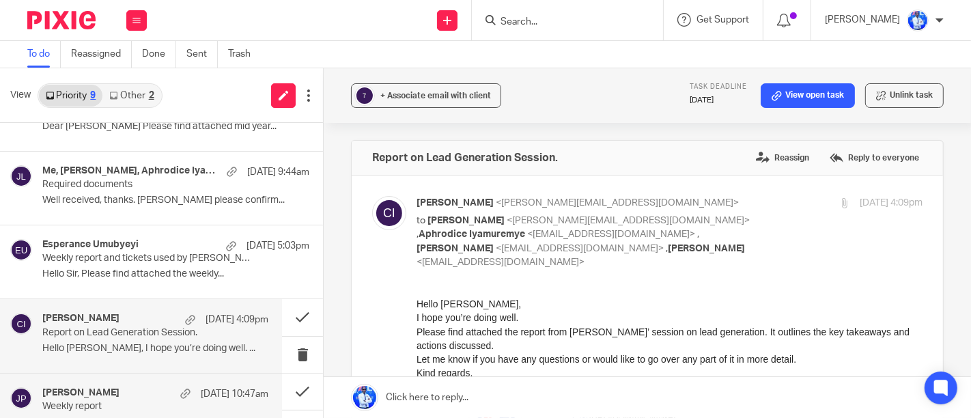
scroll to position [88, 0]
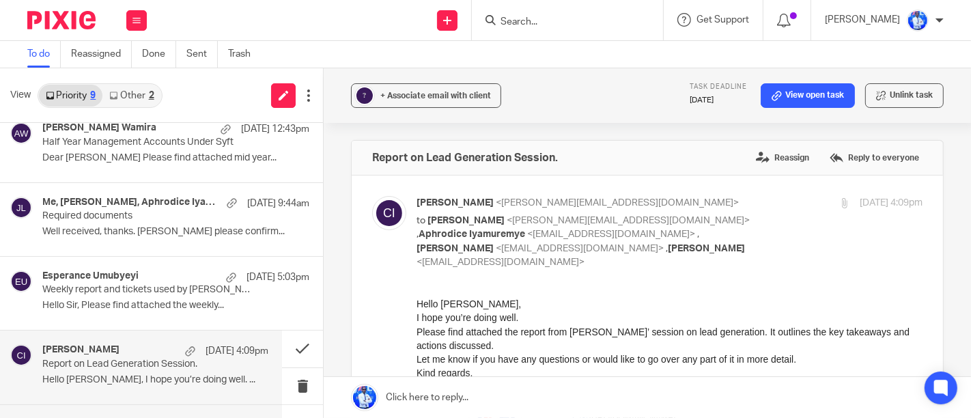
click at [152, 310] on p "Hello Sir, Please find attached the weekly..." at bounding box center [175, 306] width 267 height 12
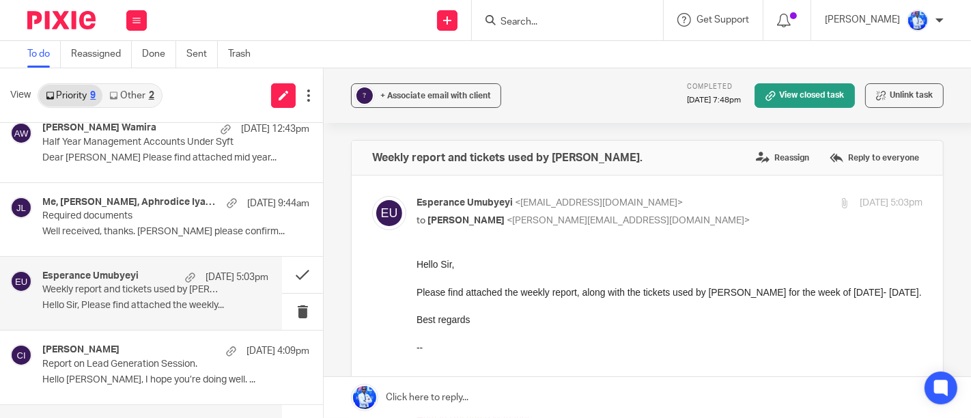
scroll to position [0, 0]
drag, startPoint x: 572, startPoint y: 211, endPoint x: 579, endPoint y: 217, distance: 9.2
click at [579, 217] on div "Esperance [PERSON_NAME] <[EMAIL_ADDRESS][DOMAIN_NAME]> to [PERSON_NAME] <[PERSO…" at bounding box center [585, 211] width 337 height 31
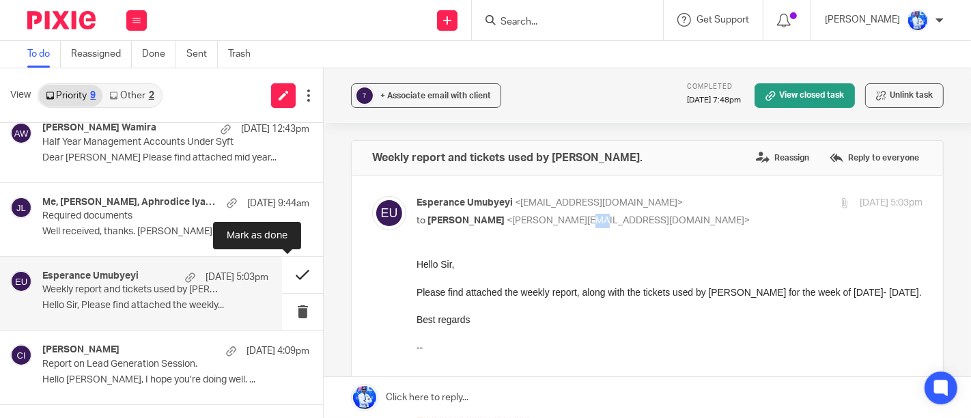
click at [283, 264] on button at bounding box center [302, 275] width 41 height 36
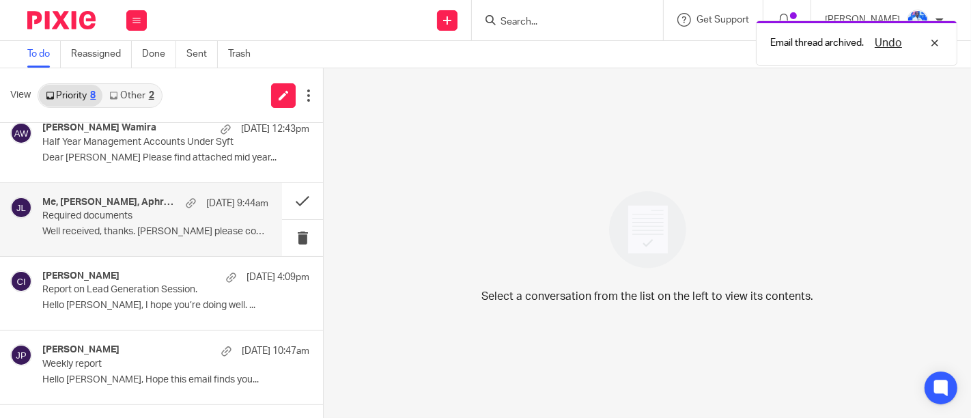
click at [227, 236] on p "Well received, thanks. [PERSON_NAME] please confirm..." at bounding box center [155, 232] width 226 height 12
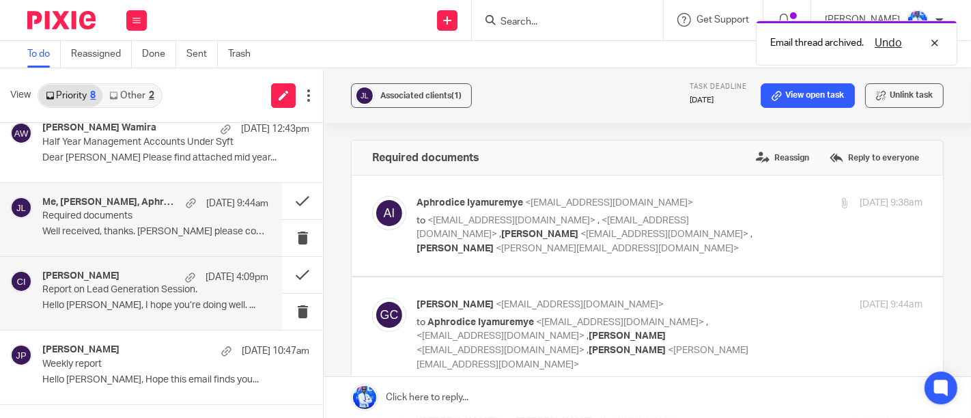
click at [163, 290] on p "Report on Lead Generation Session." at bounding box center [132, 290] width 181 height 12
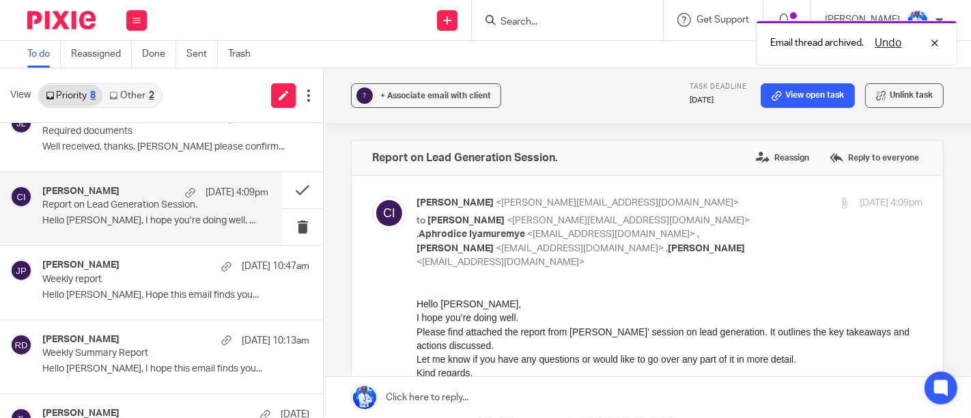
scroll to position [179, 0]
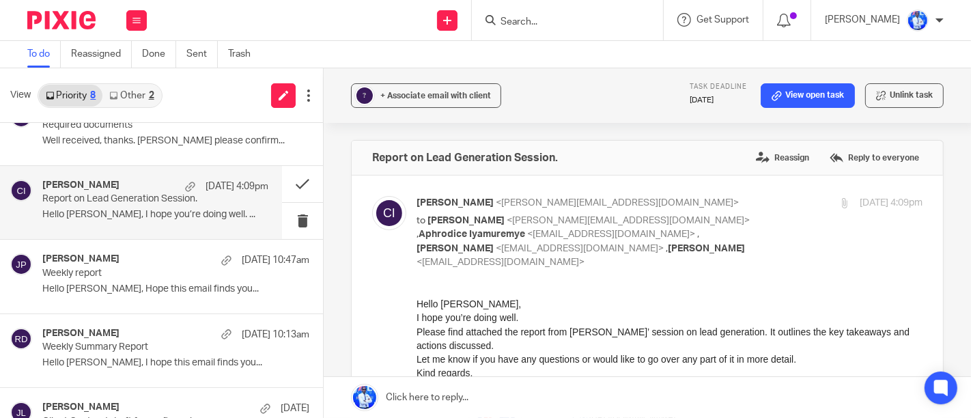
click at [163, 290] on p "Hello [PERSON_NAME], Hope this email finds you..." at bounding box center [175, 289] width 267 height 12
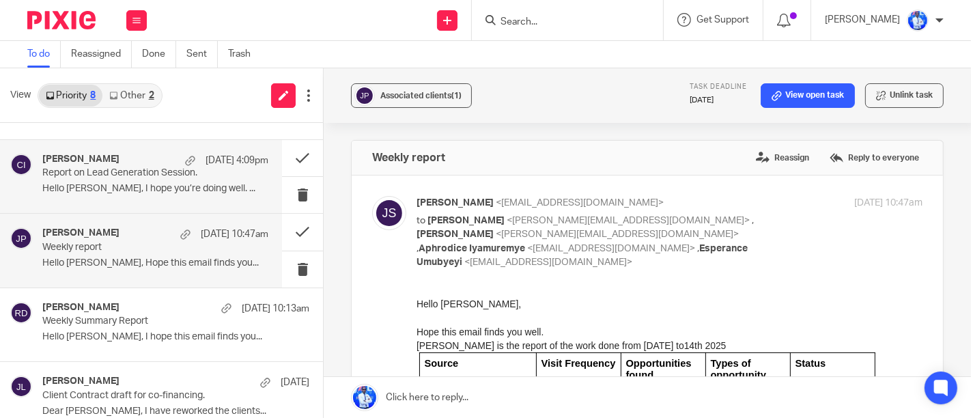
scroll to position [221, 0]
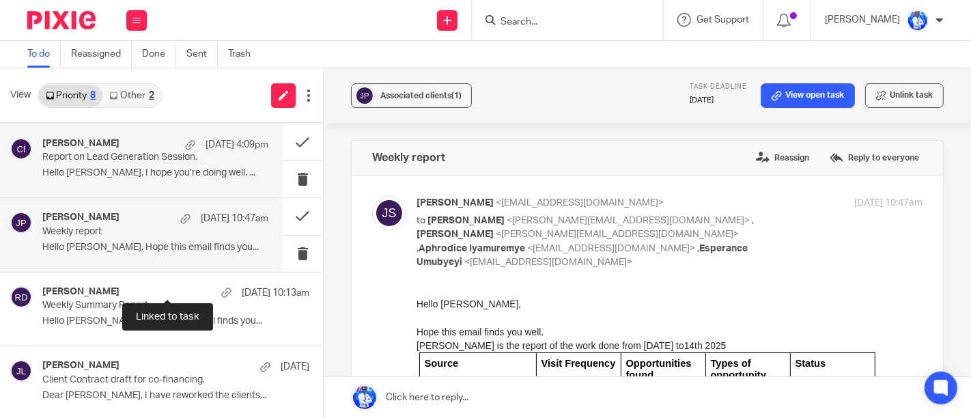
click at [221, 290] on div at bounding box center [226, 292] width 10 height 10
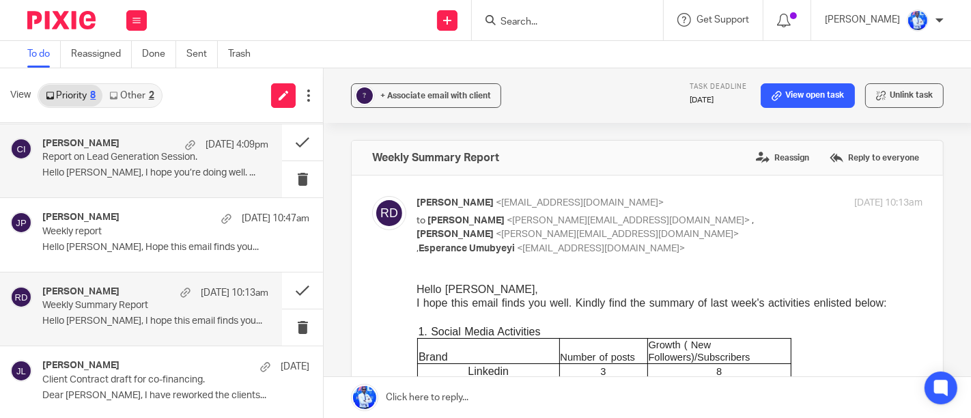
scroll to position [0, 0]
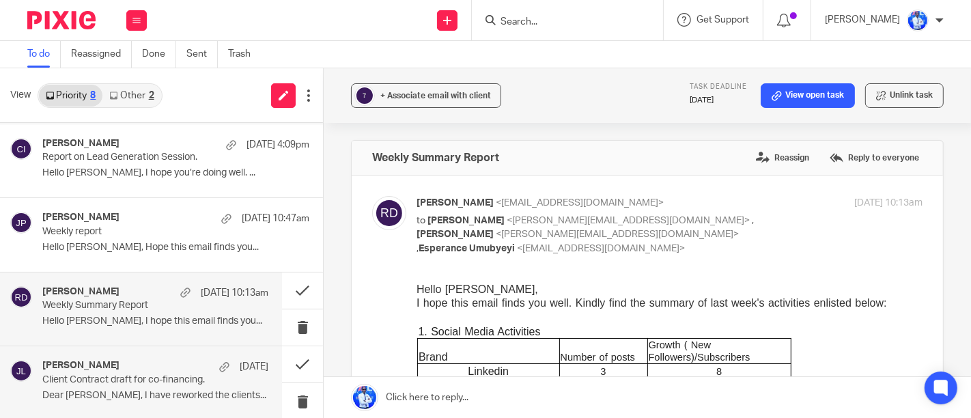
click at [160, 363] on div "[PERSON_NAME] [DATE]" at bounding box center [155, 367] width 226 height 14
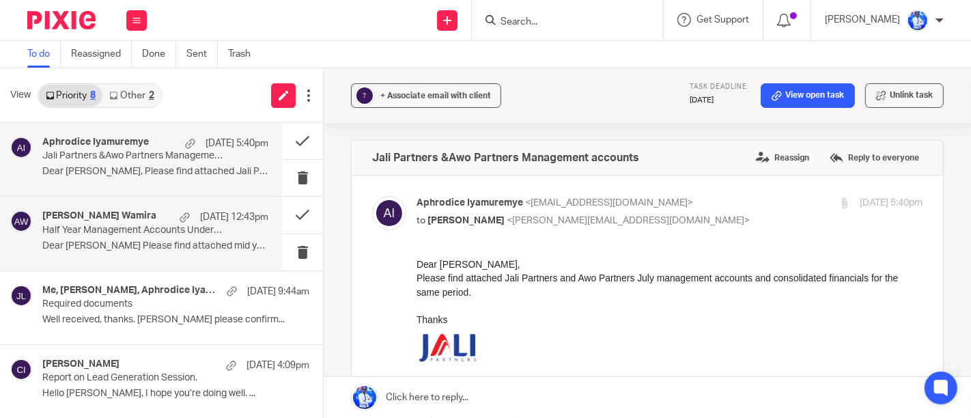
click at [117, 227] on p "Half Year Management Accounts Under Syft" at bounding box center [132, 231] width 181 height 12
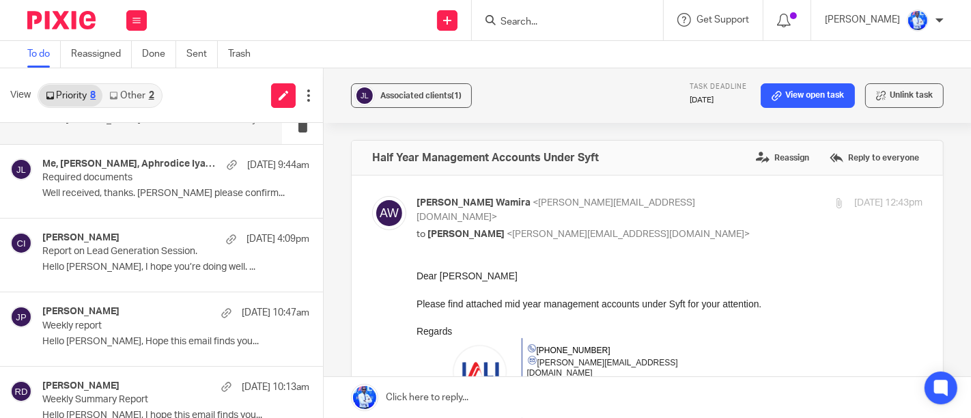
scroll to position [128, 0]
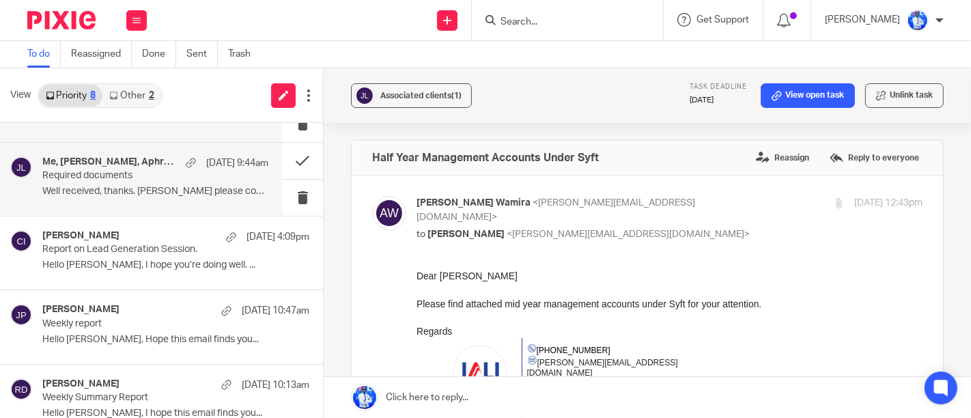
click at [119, 196] on p "Well received, thanks. [PERSON_NAME] please confirm..." at bounding box center [155, 192] width 226 height 12
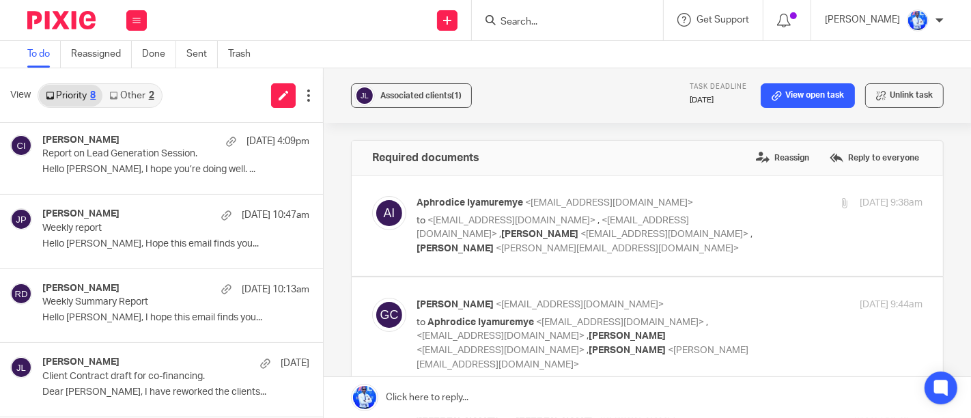
scroll to position [225, 0]
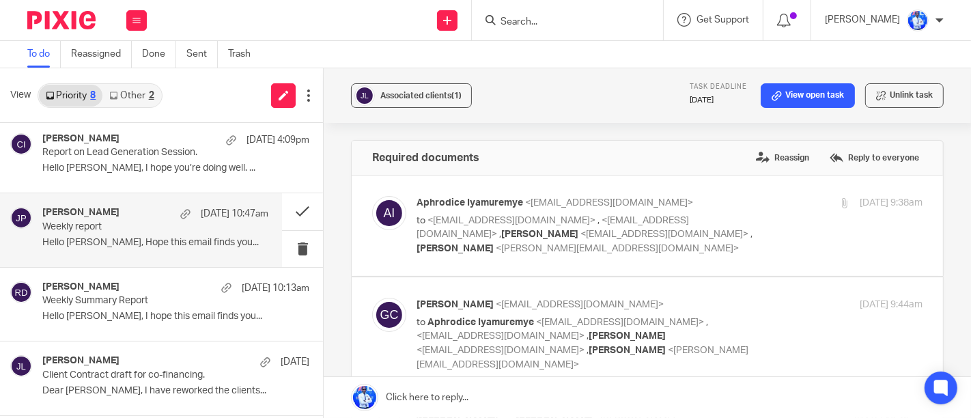
click at [119, 203] on div "[PERSON_NAME] [DATE] 10:47am Weekly report Hello [PERSON_NAME], Hope this email…" at bounding box center [141, 229] width 282 height 73
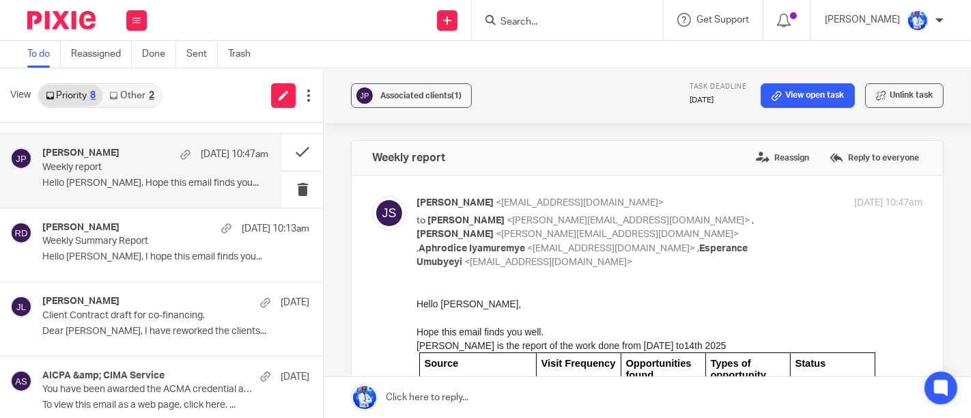
scroll to position [294, 0]
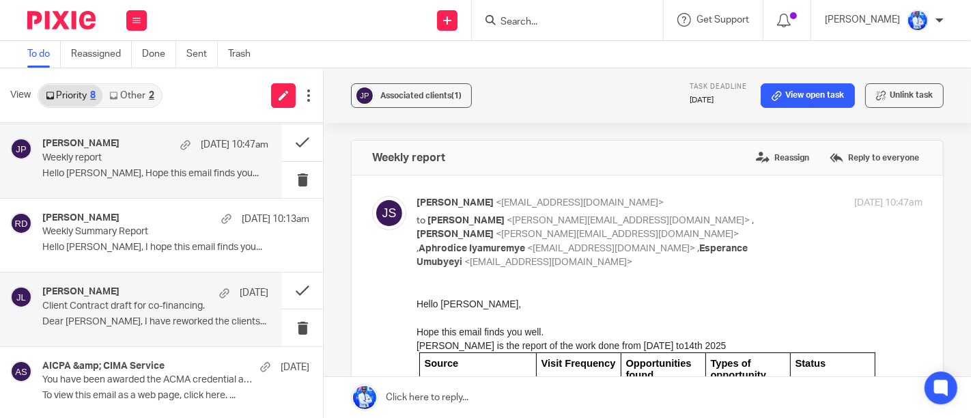
click at [133, 318] on p "Dear [PERSON_NAME], I have reworked the clients..." at bounding box center [155, 322] width 226 height 12
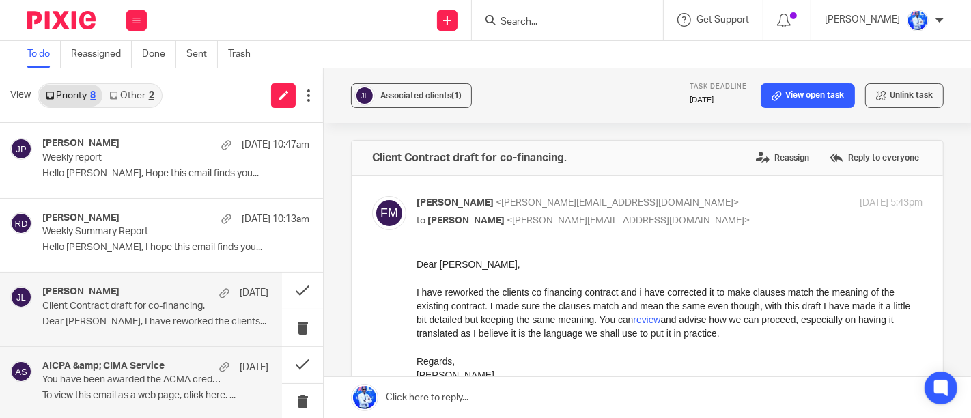
scroll to position [0, 0]
click at [135, 365] on h4 "AICPA &amp; CIMA Service" at bounding box center [103, 367] width 122 height 12
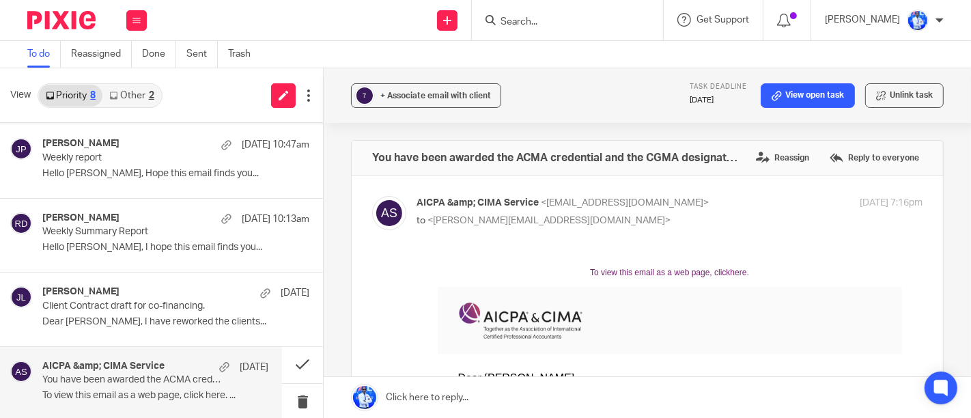
click at [115, 94] on icon at bounding box center [113, 95] width 8 height 8
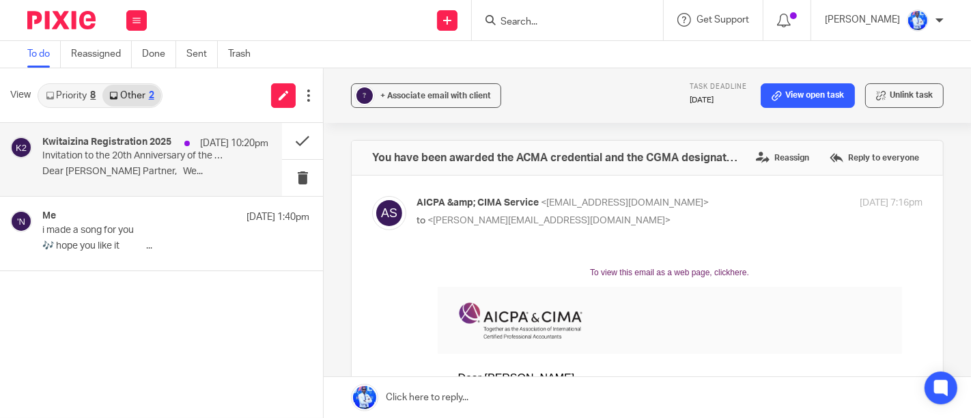
click at [124, 169] on p "Dear Esteemed Partner, We..." at bounding box center [155, 172] width 226 height 12
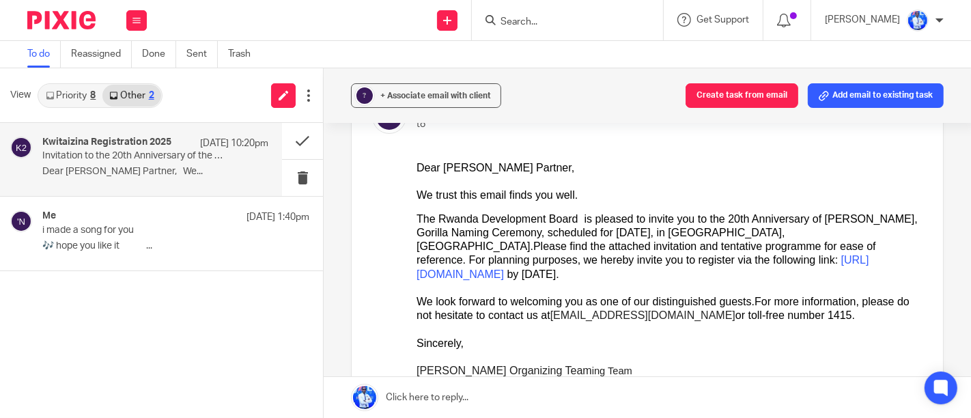
scroll to position [94, 0]
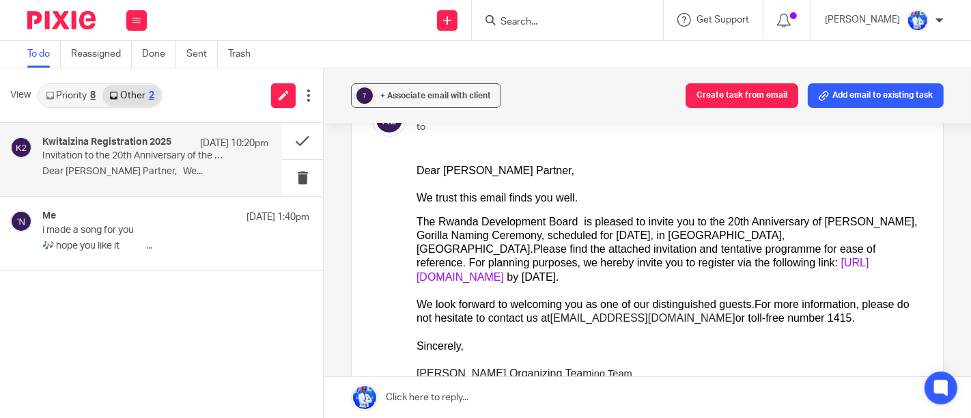
click at [630, 267] on link "https://kwitizina20.qtsoftwareltd.com/registration" at bounding box center [642, 268] width 453 height 25
